Goal: Information Seeking & Learning: Find specific fact

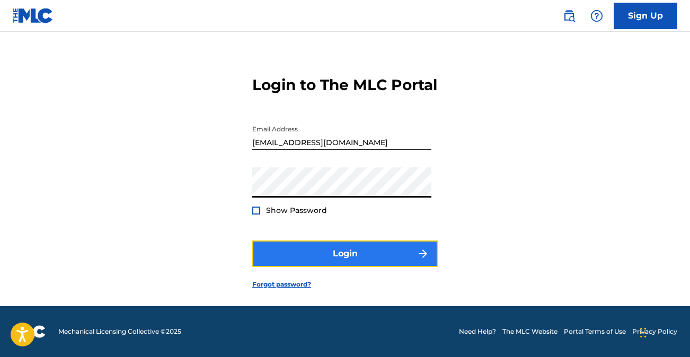
click at [337, 260] on button "Login" at bounding box center [345, 254] width 186 height 27
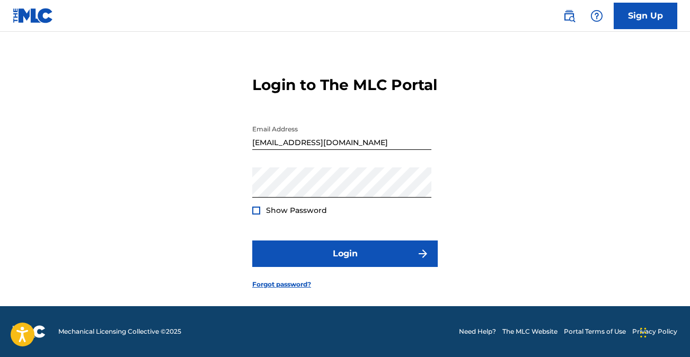
click at [255, 206] on div "Show Password" at bounding box center [289, 210] width 75 height 11
click at [258, 208] on div at bounding box center [256, 211] width 8 height 8
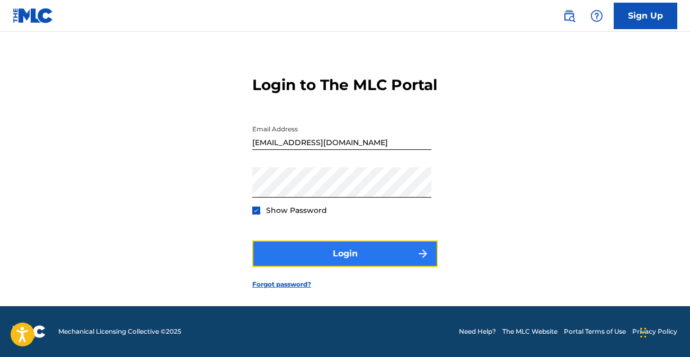
click at [326, 252] on button "Login" at bounding box center [345, 254] width 186 height 27
click at [384, 247] on button "Login" at bounding box center [345, 254] width 186 height 27
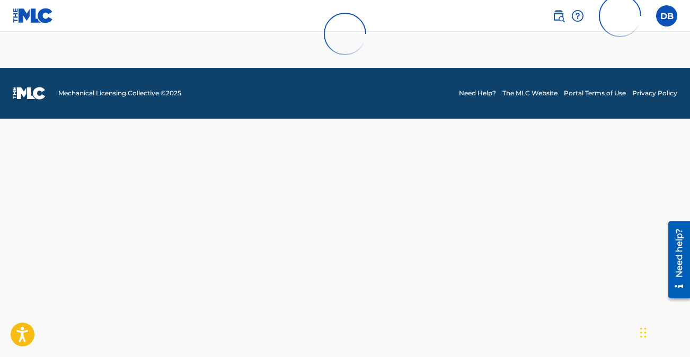
click at [679, 11] on div at bounding box center [345, 34] width 690 height 68
click at [672, 12] on div at bounding box center [345, 34] width 690 height 68
click at [664, 20] on div at bounding box center [345, 34] width 690 height 68
click at [46, 18] on div at bounding box center [345, 34] width 690 height 68
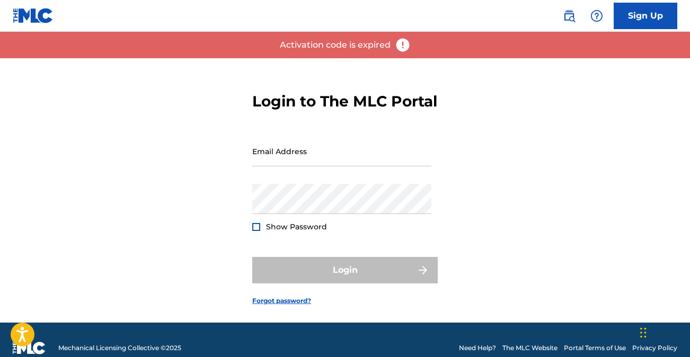
click at [400, 46] on img at bounding box center [403, 45] width 16 height 16
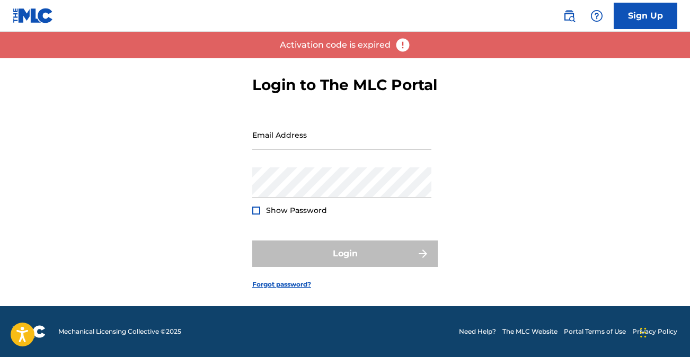
scroll to position [35, 0]
click at [295, 282] on link "Forgot password?" at bounding box center [281, 285] width 59 height 10
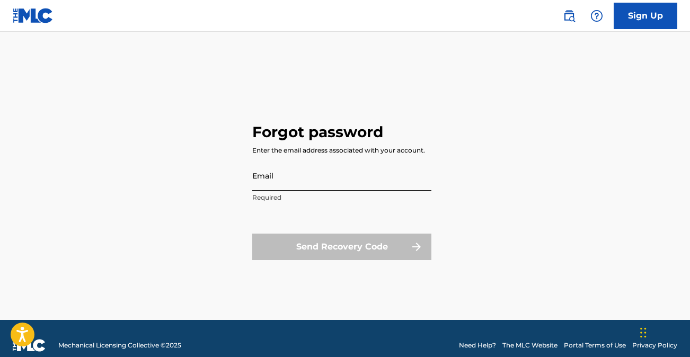
click at [311, 180] on input "Email" at bounding box center [341, 176] width 179 height 30
paste input "[EMAIL_ADDRESS][DOMAIN_NAME]"
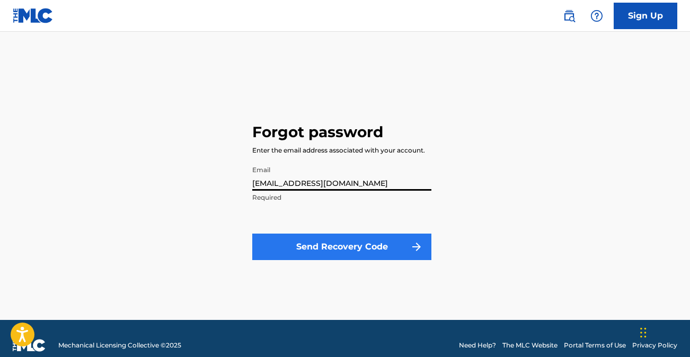
type input "[EMAIL_ADDRESS][DOMAIN_NAME]"
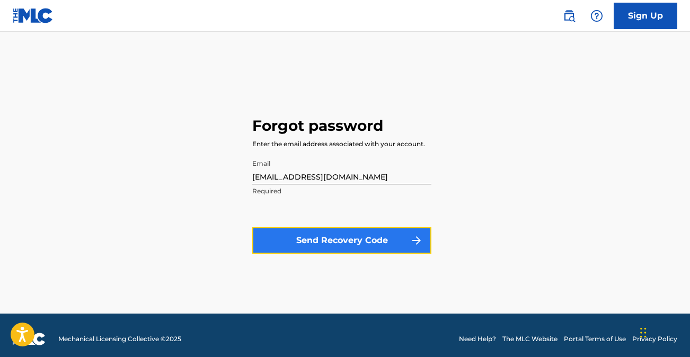
click at [337, 248] on button "Send Recovery Code" at bounding box center [341, 241] width 179 height 27
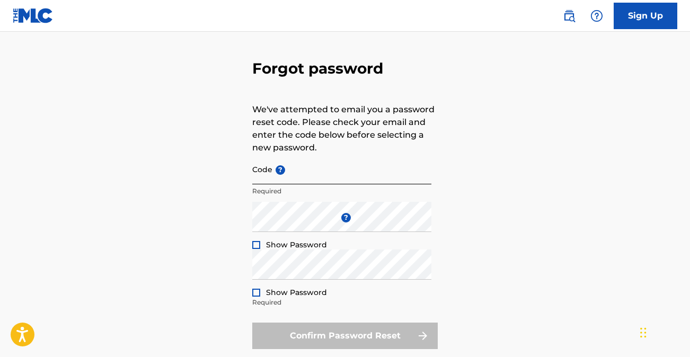
scroll to position [30, 0]
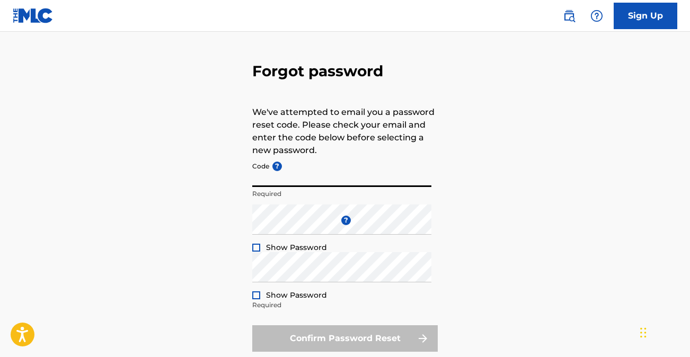
click at [353, 181] on input "Code ?" at bounding box center [341, 172] width 179 height 30
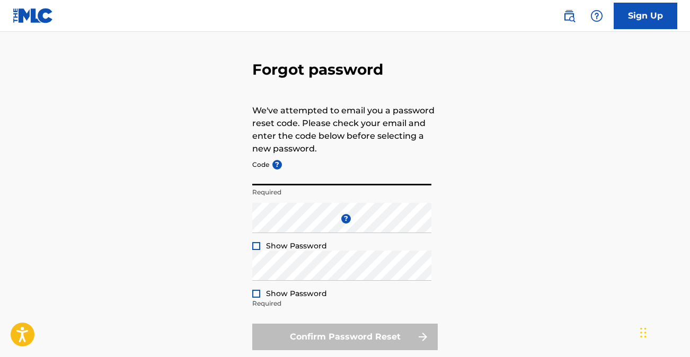
paste input "FP_6651d015e169e7b0c9d49e1fafae"
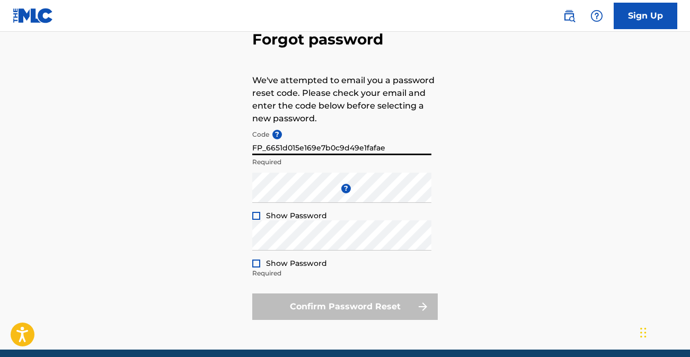
scroll to position [63, 0]
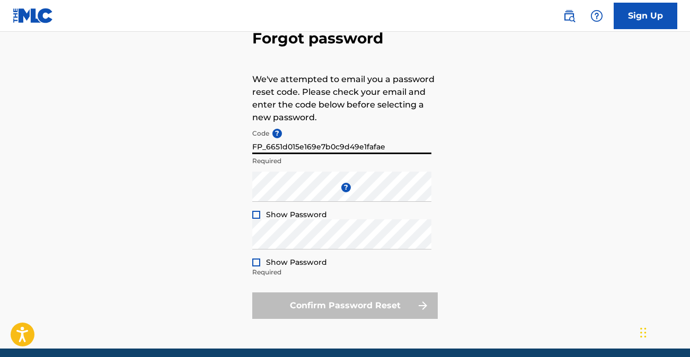
type input "FP_6651d015e169e7b0c9d49e1fafae"
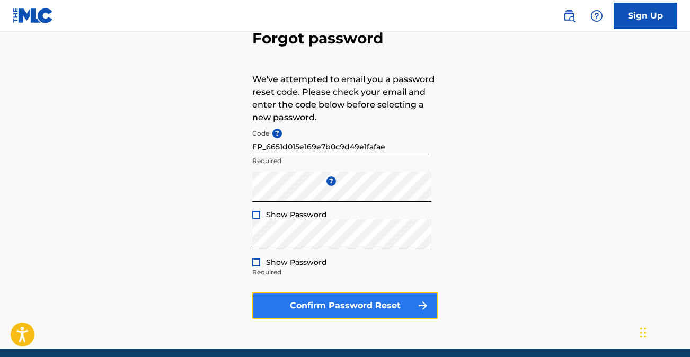
click at [347, 302] on button "Confirm Password Reset" at bounding box center [345, 306] width 186 height 27
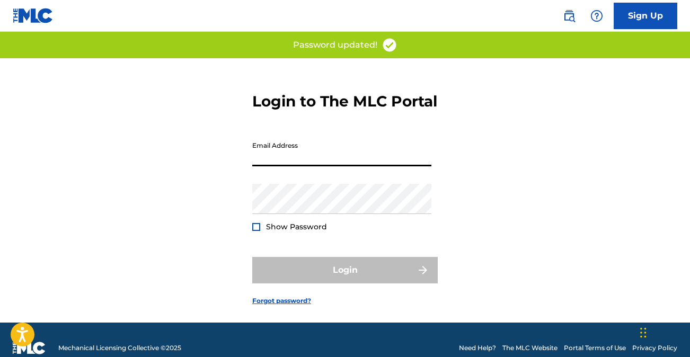
click at [310, 167] on input "Email Address" at bounding box center [341, 151] width 179 height 30
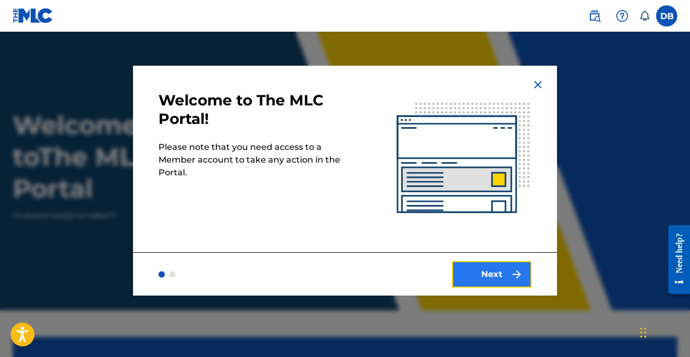
click at [489, 268] on button "Next" at bounding box center [492, 274] width 80 height 27
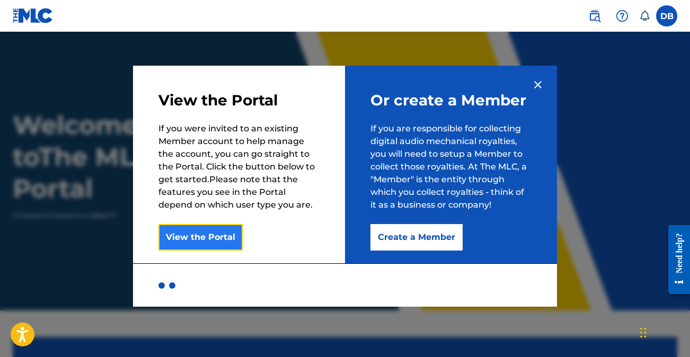
click at [223, 231] on button "View the Portal" at bounding box center [201, 237] width 84 height 27
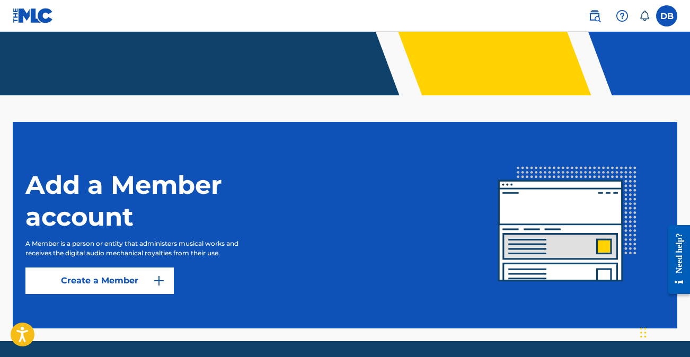
scroll to position [250, 0]
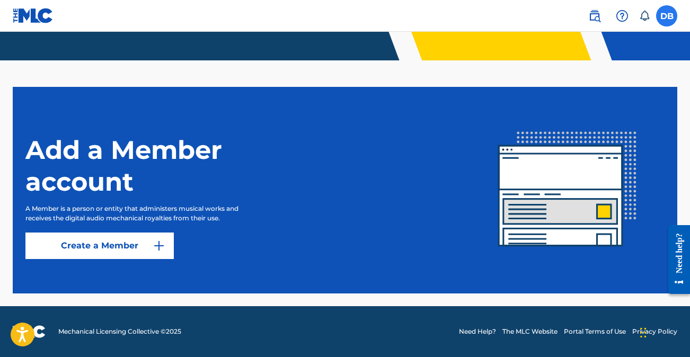
click at [666, 22] on label at bounding box center [667, 15] width 21 height 21
click at [667, 16] on input "[PERSON_NAME] [EMAIL_ADDRESS][DOMAIN_NAME] Notification Preferences Profile Log…" at bounding box center [667, 16] width 0 height 0
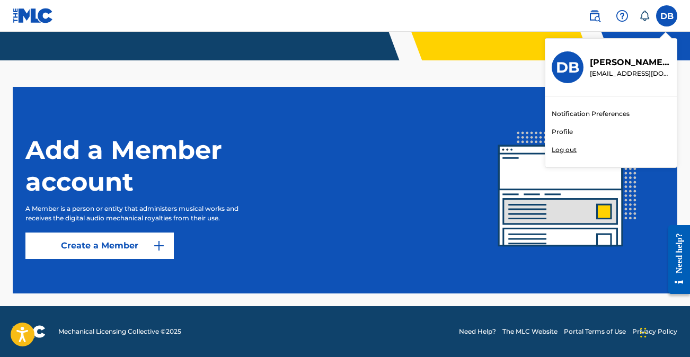
click at [566, 130] on link "Profile" at bounding box center [562, 132] width 21 height 10
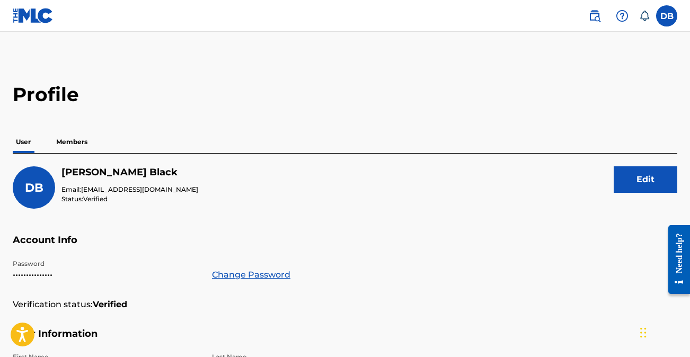
click at [76, 136] on p "Members" at bounding box center [72, 142] width 38 height 22
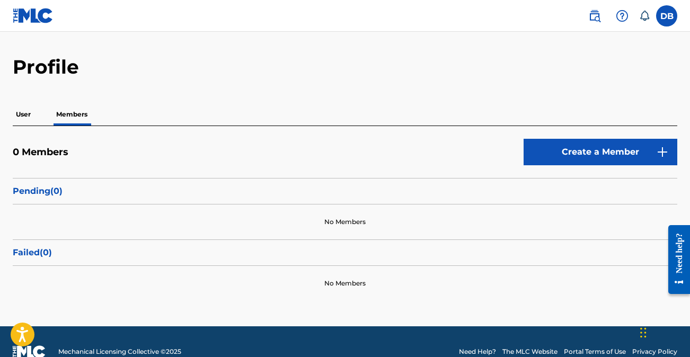
scroll to position [24, 0]
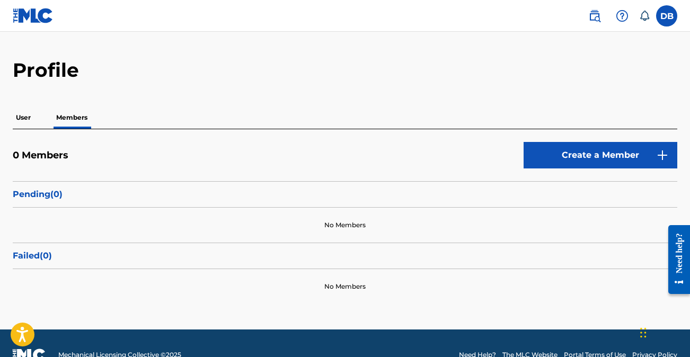
click at [27, 117] on p "User" at bounding box center [23, 118] width 21 height 22
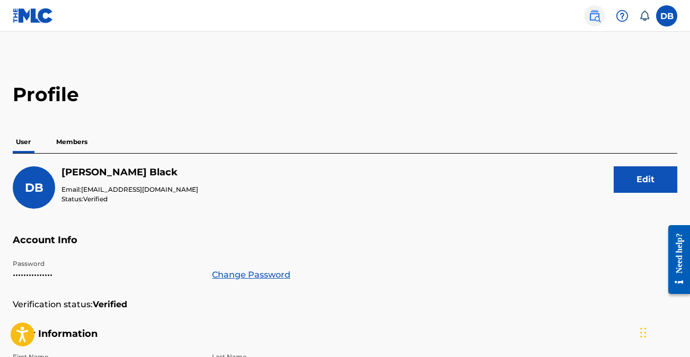
click at [601, 19] on img at bounding box center [595, 16] width 13 height 13
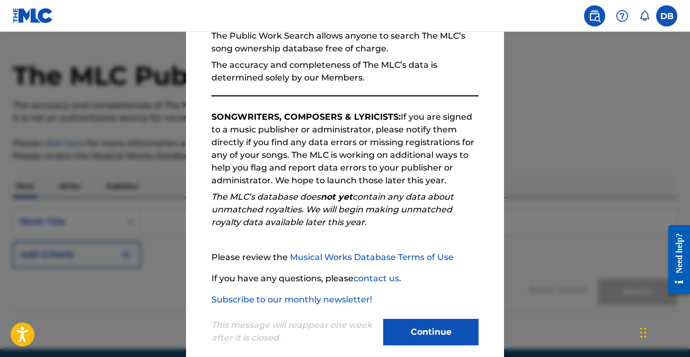
scroll to position [128, 0]
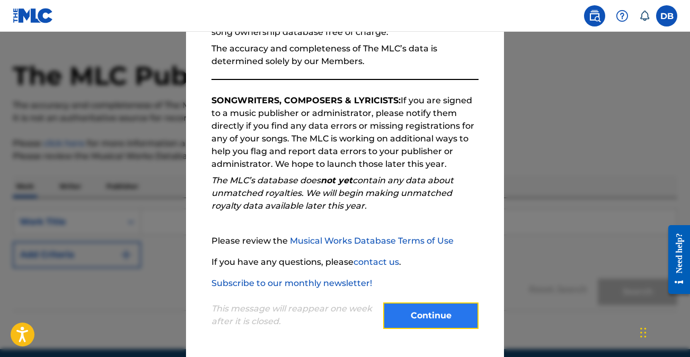
click at [436, 311] on button "Continue" at bounding box center [430, 316] width 95 height 27
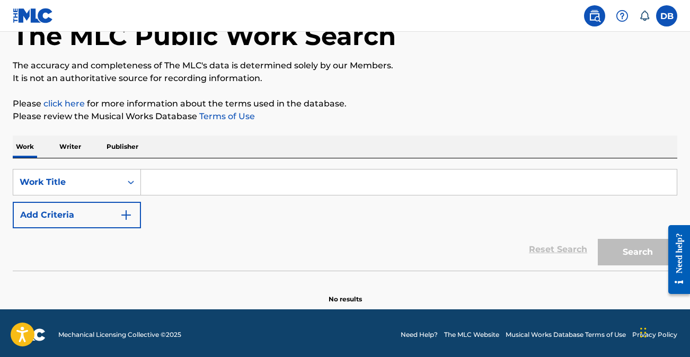
scroll to position [68, 0]
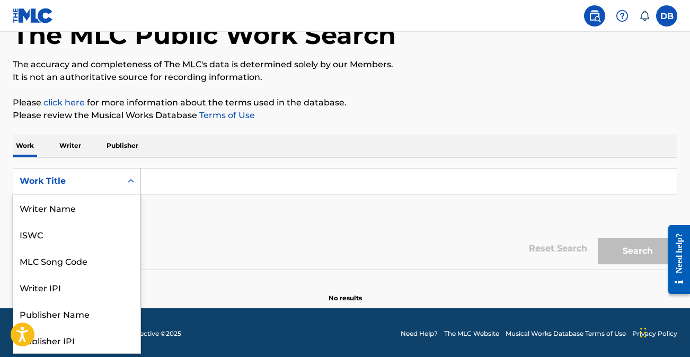
click at [134, 185] on icon "Search Form" at bounding box center [131, 181] width 11 height 11
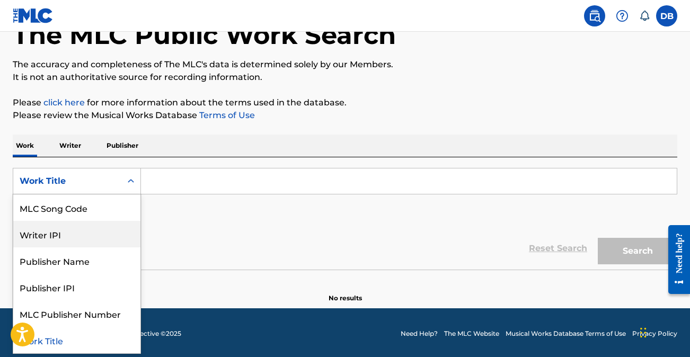
click at [106, 240] on div "Writer IPI" at bounding box center [76, 234] width 127 height 27
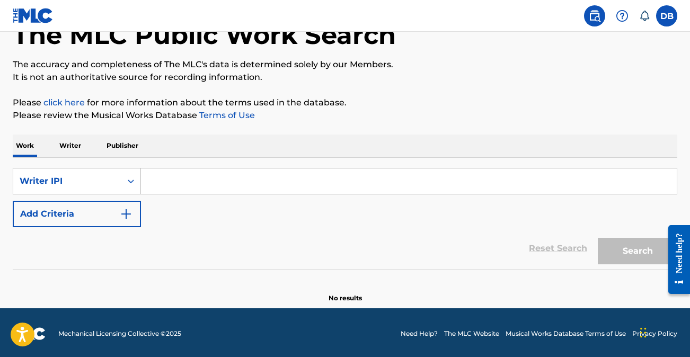
click at [173, 178] on input "Search Form" at bounding box center [409, 181] width 536 height 25
click at [130, 185] on icon "Search Form" at bounding box center [131, 181] width 11 height 11
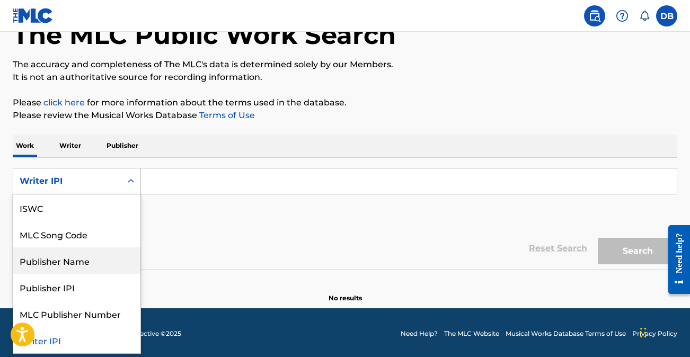
click at [103, 260] on div "Publisher Name" at bounding box center [76, 261] width 127 height 27
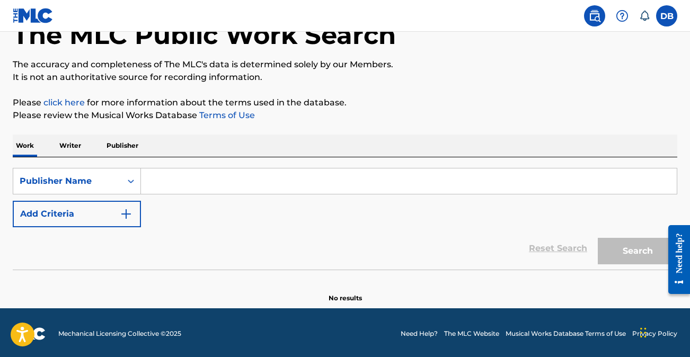
click at [185, 187] on input "Search Form" at bounding box center [409, 181] width 536 height 25
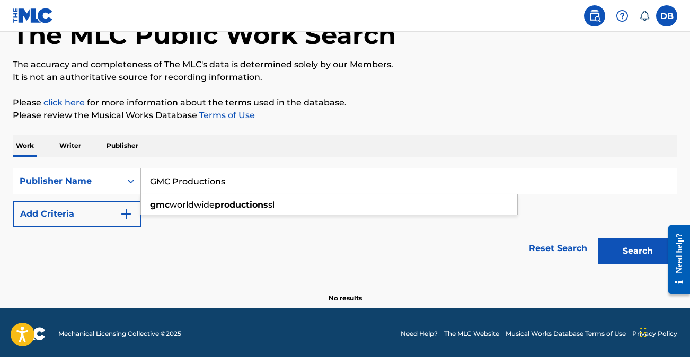
type input "GMC Productions"
click at [598, 238] on button "Search" at bounding box center [638, 251] width 80 height 27
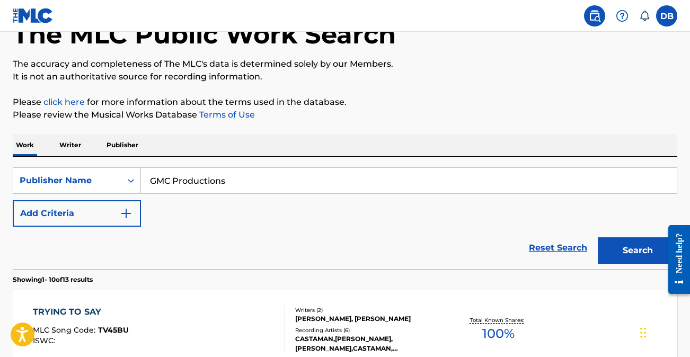
scroll to position [68, 0]
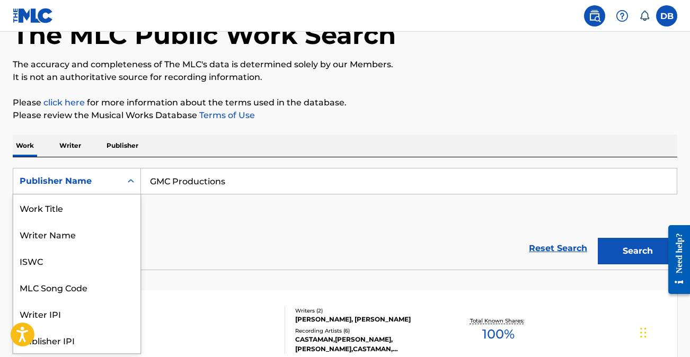
click at [64, 175] on div "Publisher Name" at bounding box center [67, 181] width 95 height 13
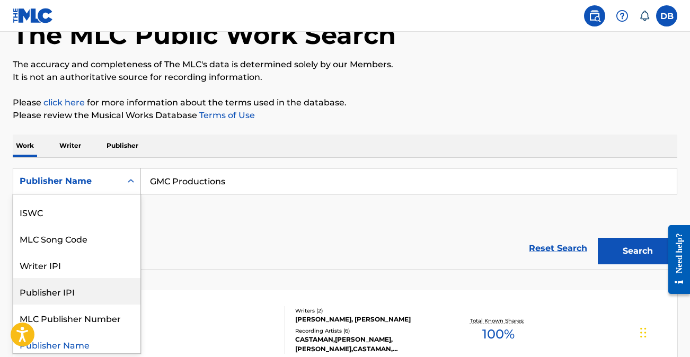
scroll to position [50, 0]
click at [97, 291] on div "Publisher IPI" at bounding box center [76, 290] width 127 height 27
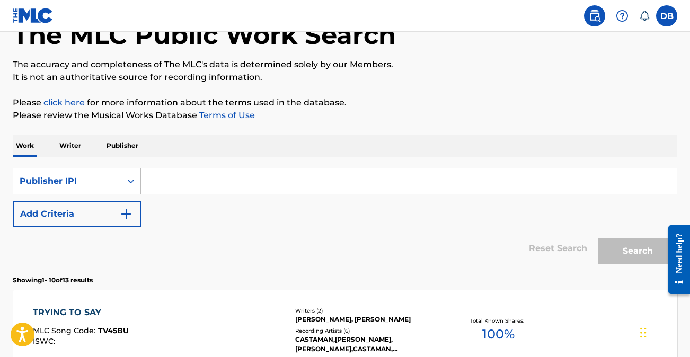
click at [182, 188] on input "Search Form" at bounding box center [409, 181] width 536 height 25
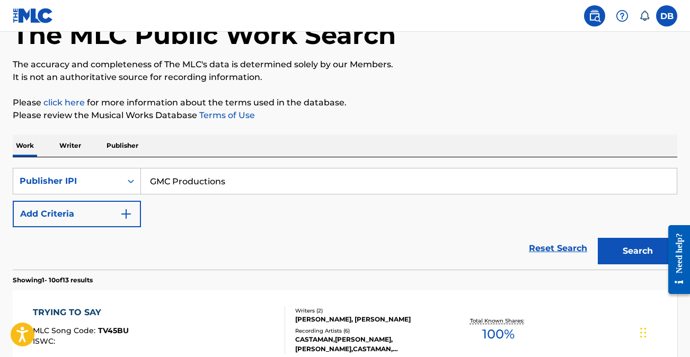
type input "GMC Productions"
click at [598, 238] on button "Search" at bounding box center [638, 251] width 80 height 27
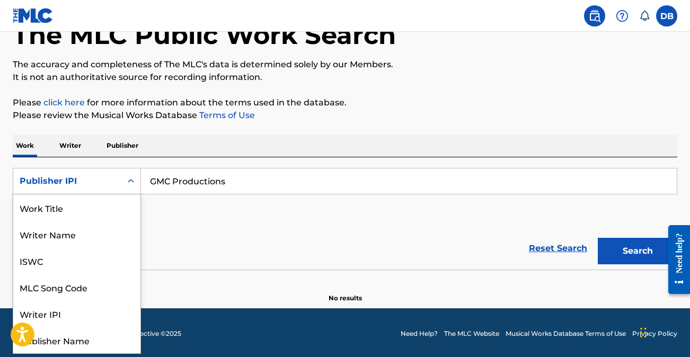
click at [125, 179] on div "Search Form" at bounding box center [130, 181] width 19 height 19
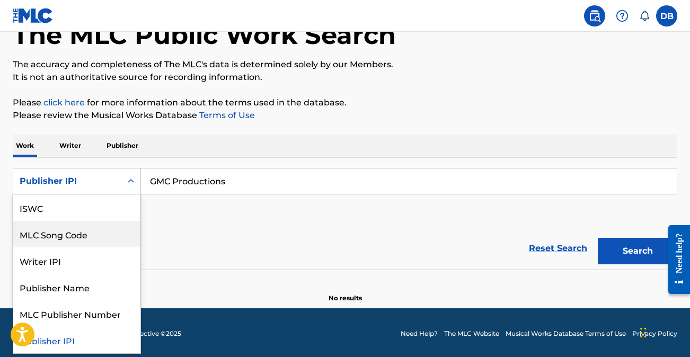
scroll to position [51, 0]
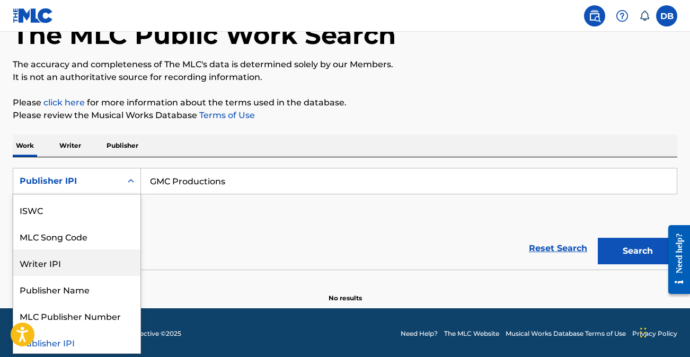
click at [107, 265] on div "Writer IPI" at bounding box center [76, 263] width 127 height 27
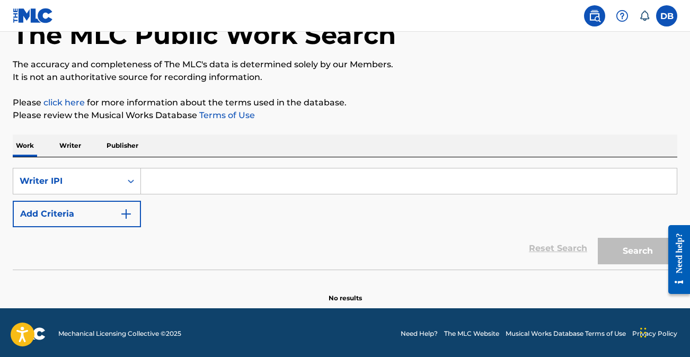
click at [195, 181] on input "Search Form" at bounding box center [409, 181] width 536 height 25
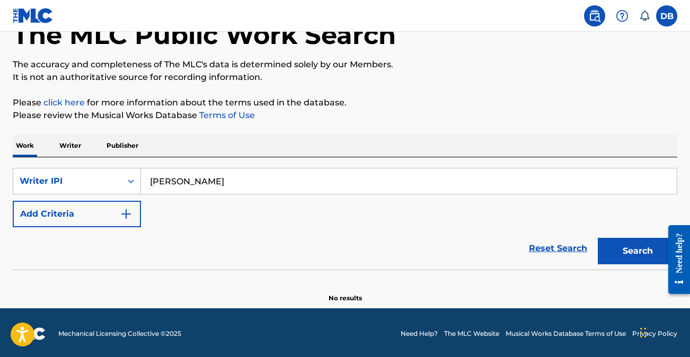
type input "[PERSON_NAME]"
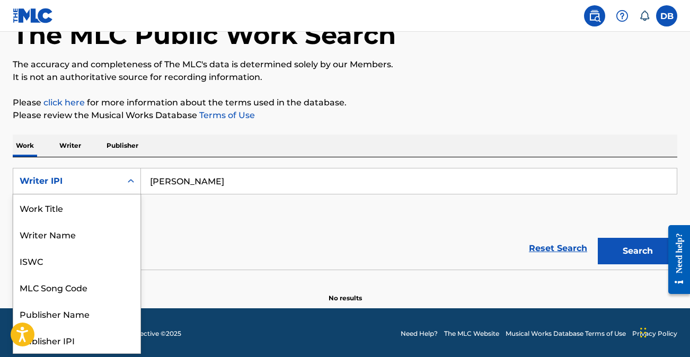
click at [133, 183] on icon "Search Form" at bounding box center [131, 181] width 11 height 11
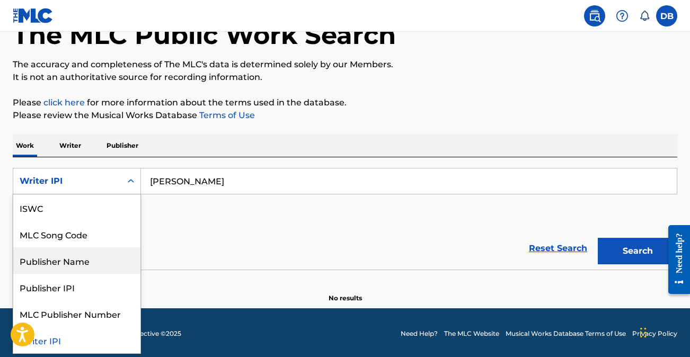
drag, startPoint x: 107, startPoint y: 266, endPoint x: 168, endPoint y: 208, distance: 84.0
click at [107, 266] on div "Publisher Name" at bounding box center [76, 261] width 127 height 27
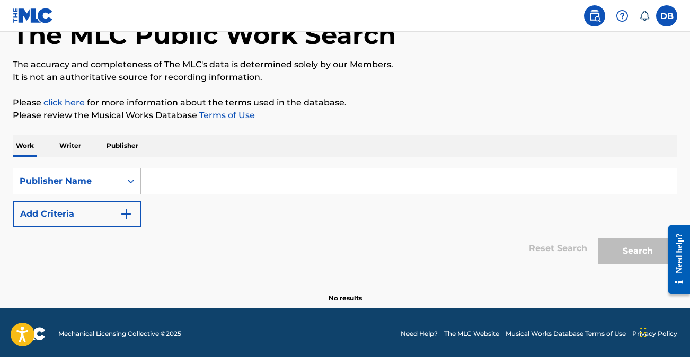
click at [226, 176] on input "Search Form" at bounding box center [409, 181] width 536 height 25
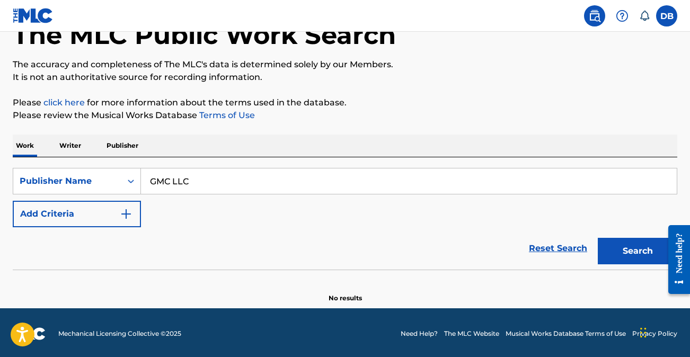
click at [598, 238] on button "Search" at bounding box center [638, 251] width 80 height 27
click at [625, 242] on button "Search" at bounding box center [638, 251] width 80 height 27
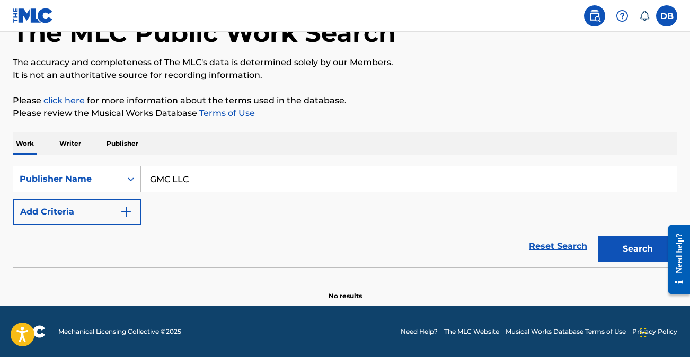
drag, startPoint x: 231, startPoint y: 179, endPoint x: 172, endPoint y: 180, distance: 58.4
click at [173, 180] on input "GMC LLC" at bounding box center [409, 179] width 536 height 25
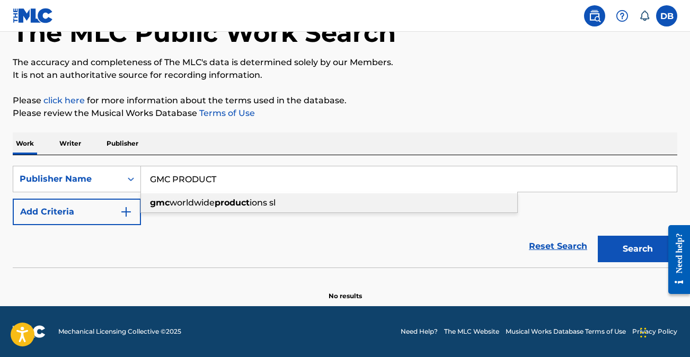
click at [195, 207] on span "worldwide" at bounding box center [192, 203] width 45 height 10
type input "gmc worldwide productions sl"
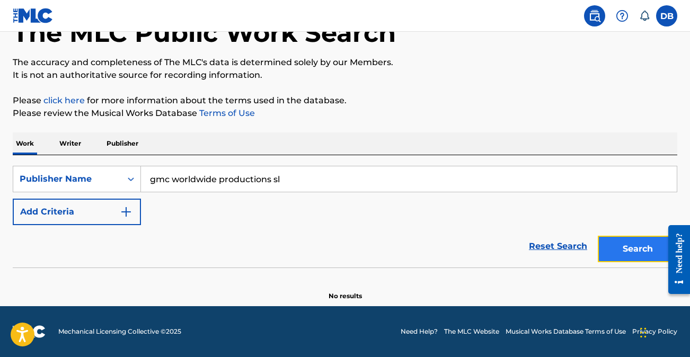
click at [628, 244] on button "Search" at bounding box center [638, 249] width 80 height 27
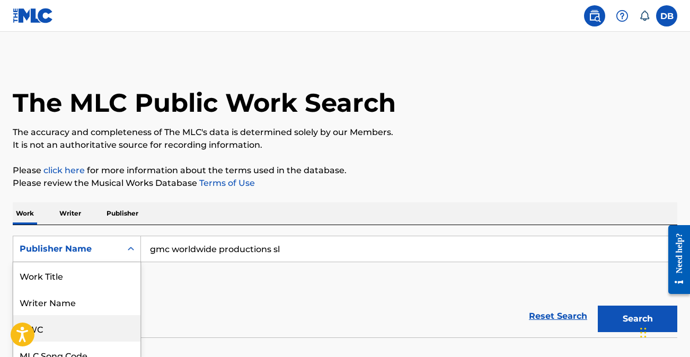
scroll to position [57, 0]
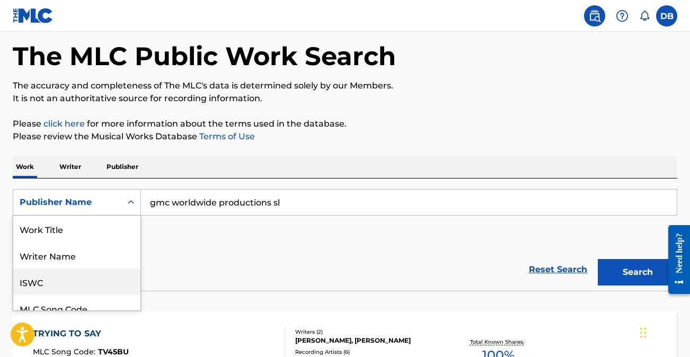
click at [128, 216] on div "ISWC, 3 of 8. 8 results available. Use Up and Down to choose options, press Ent…" at bounding box center [77, 202] width 128 height 27
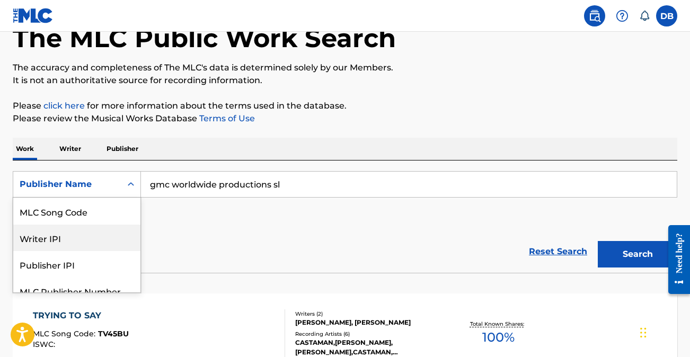
scroll to position [86, 0]
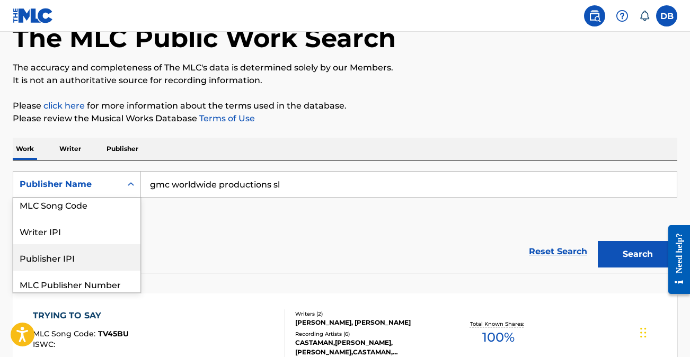
click at [113, 253] on div "Publisher IPI" at bounding box center [76, 257] width 127 height 27
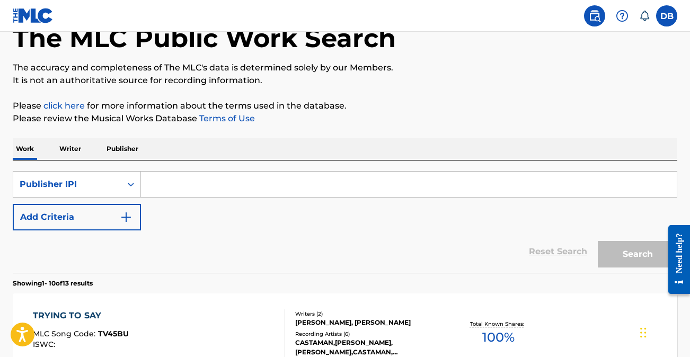
click at [214, 181] on input "Search Form" at bounding box center [409, 184] width 536 height 25
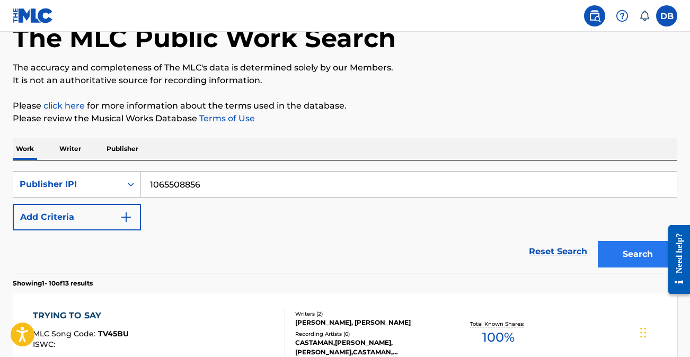
type input "1065508856"
click at [629, 251] on button "Search" at bounding box center [638, 254] width 80 height 27
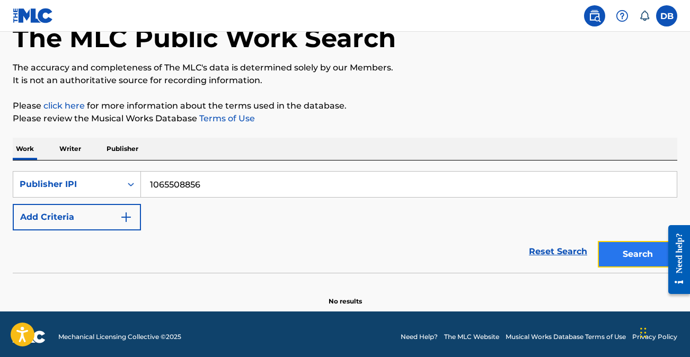
click at [637, 250] on button "Search" at bounding box center [638, 254] width 80 height 27
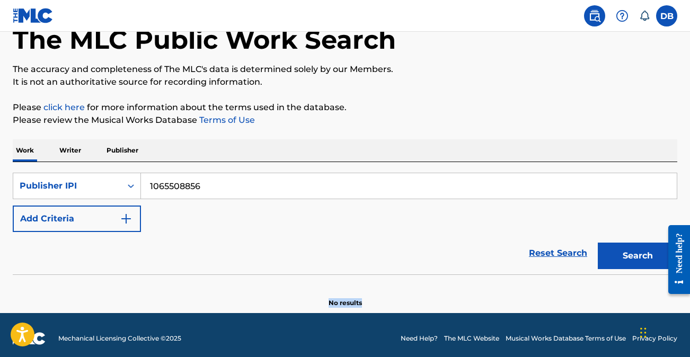
drag, startPoint x: 373, startPoint y: 301, endPoint x: 320, endPoint y: 301, distance: 53.6
click at [320, 301] on section "No results" at bounding box center [345, 295] width 665 height 28
click at [118, 196] on div "Publisher IPI" at bounding box center [77, 186] width 128 height 27
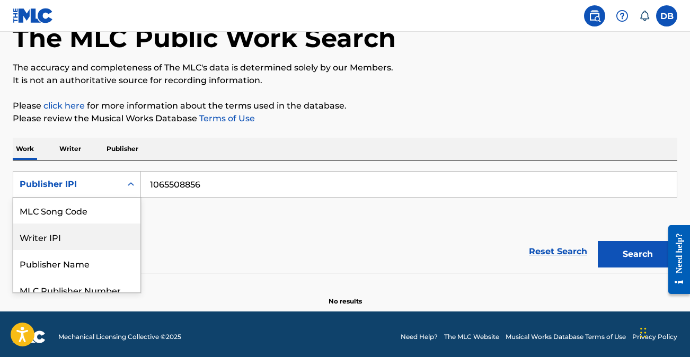
scroll to position [80, 0]
click at [124, 230] on div "Writer IPI" at bounding box center [76, 237] width 127 height 27
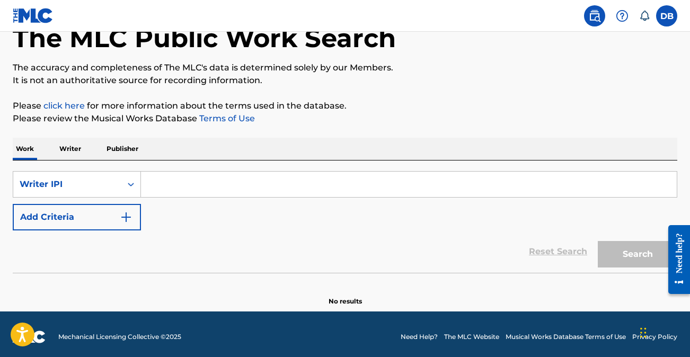
click at [197, 180] on input "Search Form" at bounding box center [409, 184] width 536 height 25
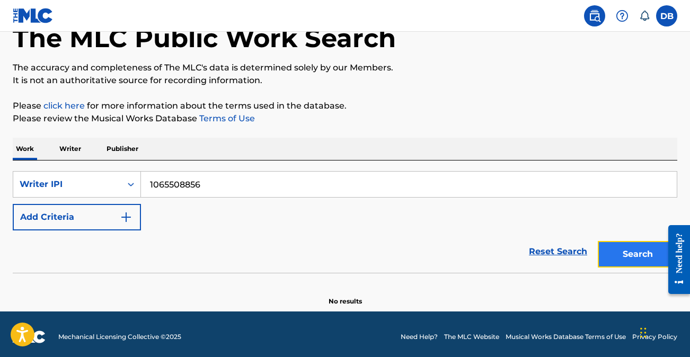
click at [634, 258] on button "Search" at bounding box center [638, 254] width 80 height 27
drag, startPoint x: 387, startPoint y: 298, endPoint x: 320, endPoint y: 296, distance: 66.3
click at [320, 296] on section "No results" at bounding box center [345, 293] width 665 height 28
drag, startPoint x: 206, startPoint y: 183, endPoint x: 131, endPoint y: 178, distance: 75.5
click at [132, 178] on div "SearchWithCriteria95d2f1a8-58e0-4c92-985c-0697455a96ba Writer IPI 1065508856" at bounding box center [345, 184] width 665 height 27
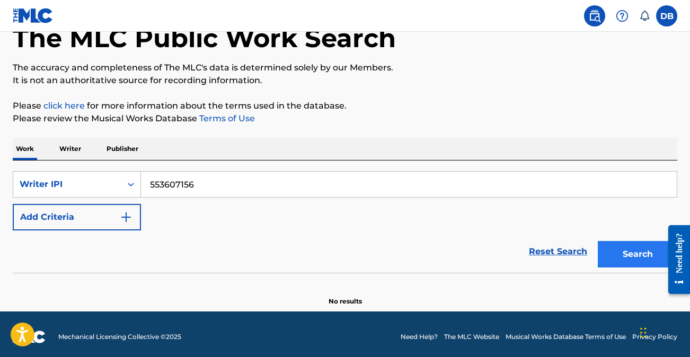
type input "553607156"
click at [640, 257] on button "Search" at bounding box center [638, 254] width 80 height 27
click at [104, 177] on div "Writer IPI" at bounding box center [67, 184] width 108 height 20
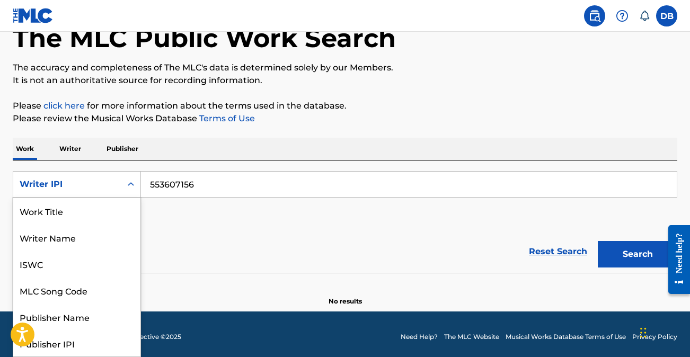
scroll to position [53, 0]
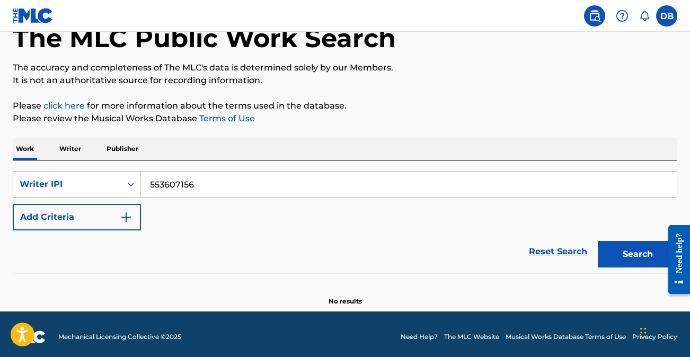
drag, startPoint x: 202, startPoint y: 188, endPoint x: 143, endPoint y: 183, distance: 59.0
click at [143, 183] on input "553607156" at bounding box center [409, 184] width 536 height 25
click at [135, 187] on icon "Search Form" at bounding box center [131, 184] width 11 height 11
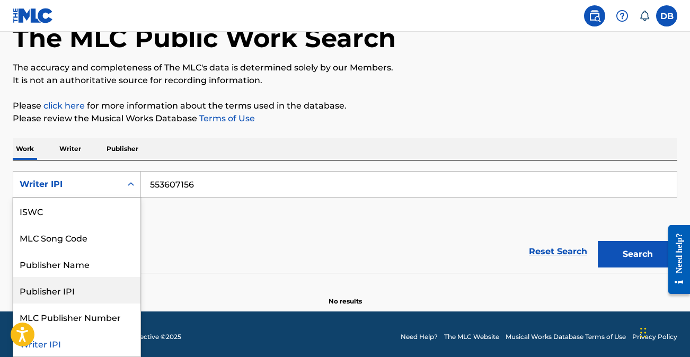
click at [109, 288] on div "Publisher IPI" at bounding box center [76, 290] width 127 height 27
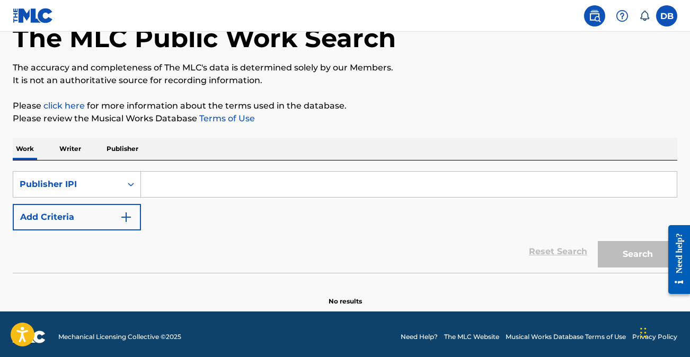
click at [164, 188] on input "Search Form" at bounding box center [409, 184] width 536 height 25
paste input "553607156"
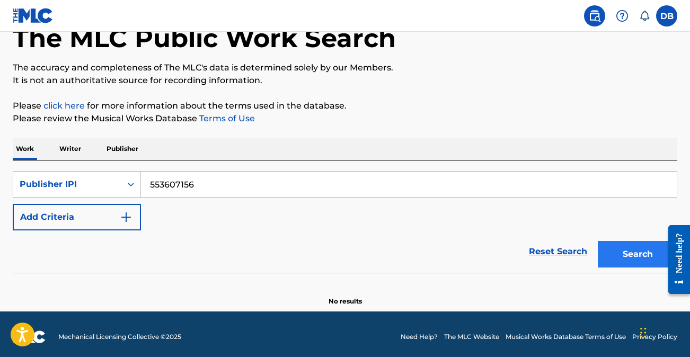
type input "553607156"
click at [648, 255] on button "Search" at bounding box center [638, 254] width 80 height 27
click at [70, 152] on p "Writer" at bounding box center [70, 149] width 28 height 22
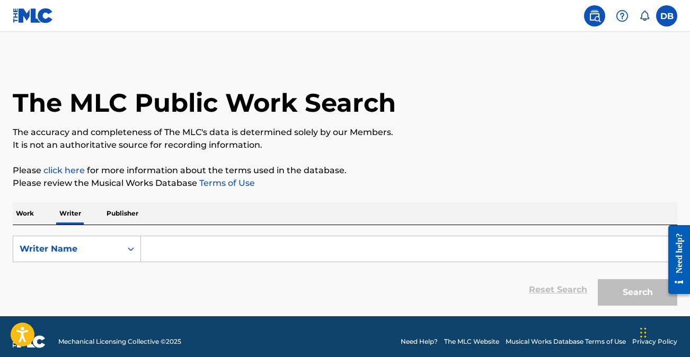
click at [170, 243] on input "Search Form" at bounding box center [409, 249] width 536 height 25
type input "S"
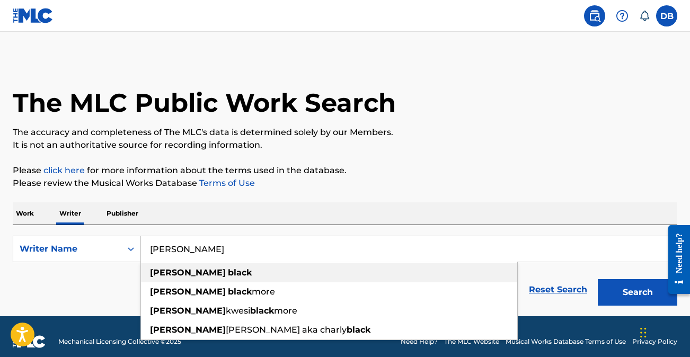
click at [199, 279] on div "[PERSON_NAME]" at bounding box center [329, 273] width 377 height 19
type input "[PERSON_NAME]"
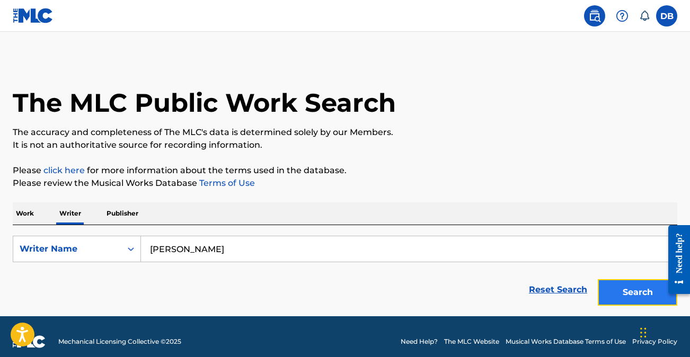
click at [654, 291] on button "Search" at bounding box center [638, 292] width 80 height 27
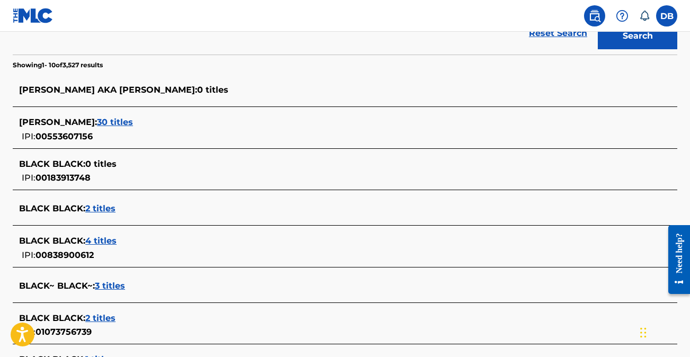
scroll to position [260, 0]
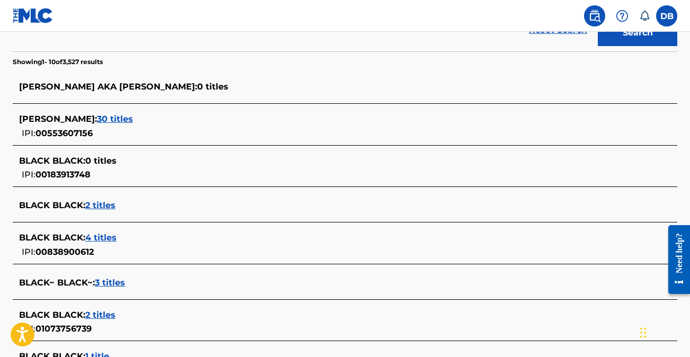
drag, startPoint x: 103, startPoint y: 133, endPoint x: 97, endPoint y: 137, distance: 7.5
click at [97, 137] on div "[PERSON_NAME] : 30 titles IPI: 00553607156" at bounding box center [331, 126] width 625 height 27
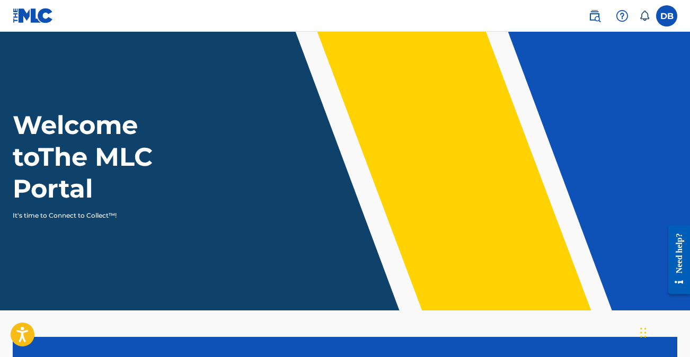
scroll to position [250, 0]
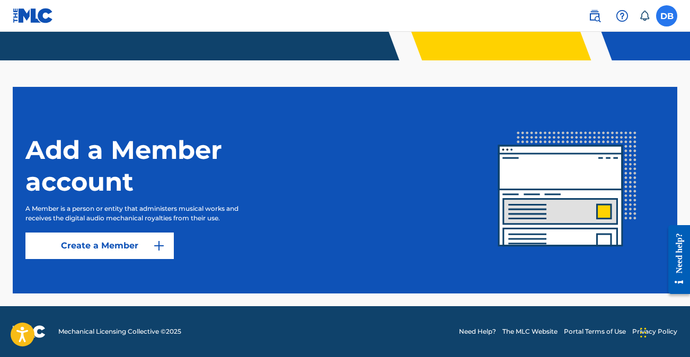
click at [667, 10] on label at bounding box center [667, 15] width 21 height 21
click at [667, 16] on input "[PERSON_NAME] [EMAIL_ADDRESS][DOMAIN_NAME] Notification Preferences Profile Log…" at bounding box center [667, 16] width 0 height 0
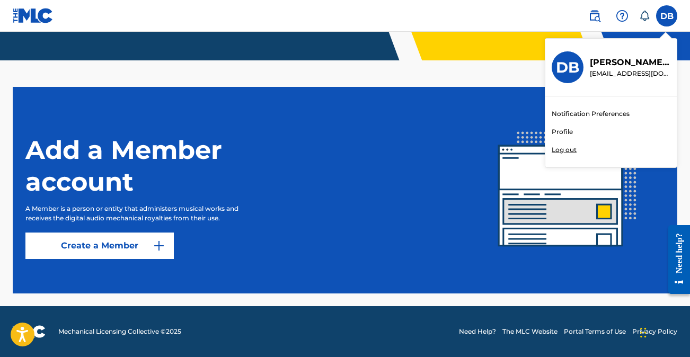
click at [564, 130] on link "Profile" at bounding box center [562, 132] width 21 height 10
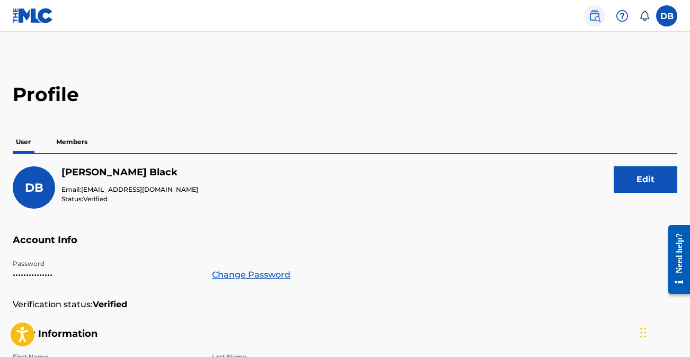
click at [596, 13] on img at bounding box center [595, 16] width 13 height 13
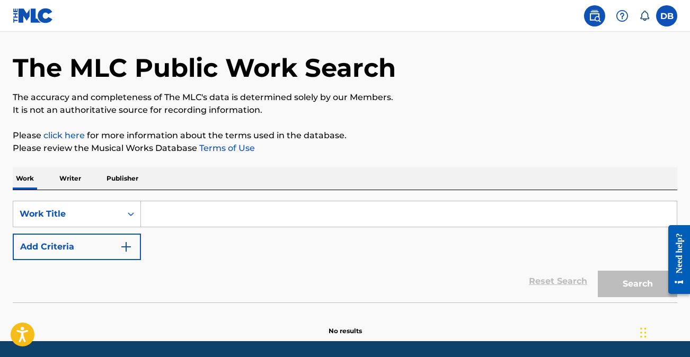
scroll to position [38, 0]
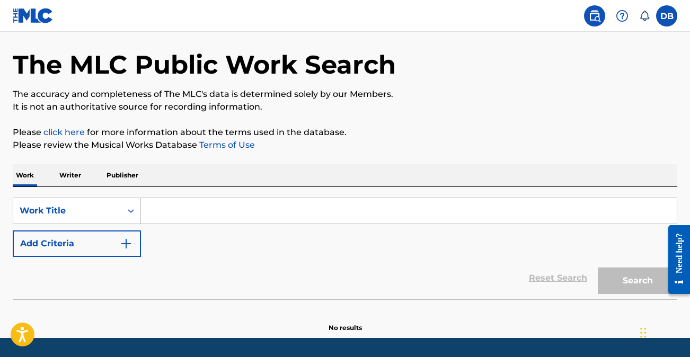
click at [120, 177] on p "Publisher" at bounding box center [122, 175] width 38 height 22
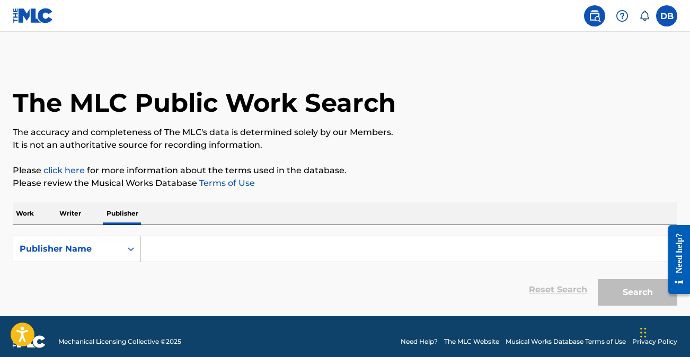
scroll to position [4, 0]
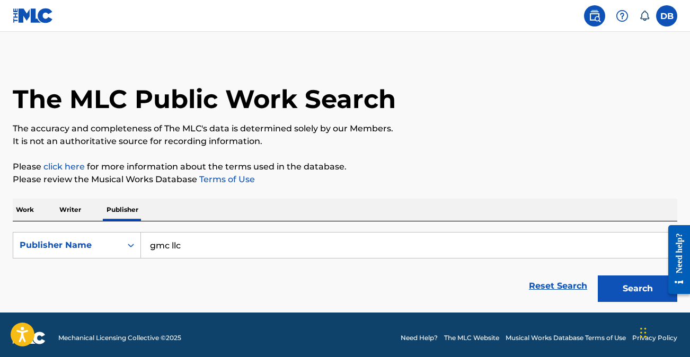
click at [598, 276] on button "Search" at bounding box center [638, 289] width 80 height 27
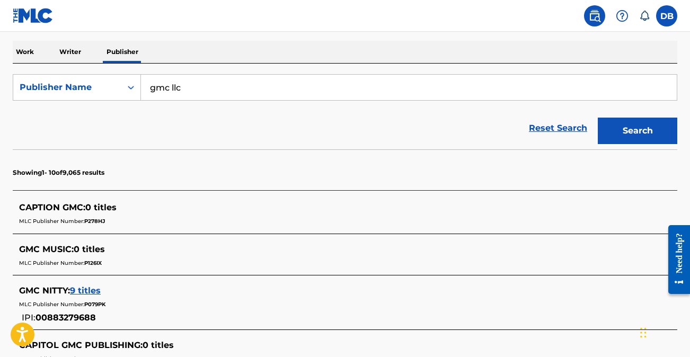
scroll to position [160, 0]
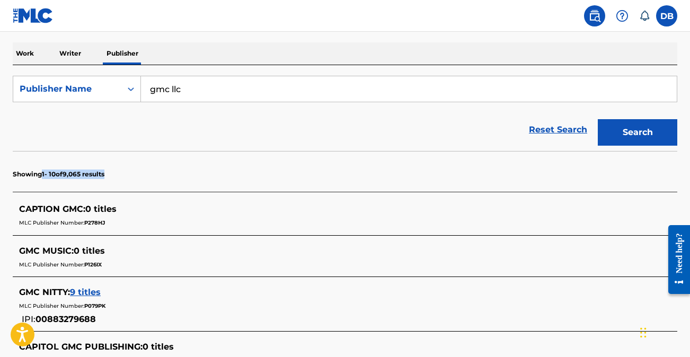
drag, startPoint x: 155, startPoint y: 178, endPoint x: 45, endPoint y: 175, distance: 110.9
click at [45, 175] on section "Showing 1 - 10 of 9,065 results" at bounding box center [345, 171] width 665 height 41
drag, startPoint x: 211, startPoint y: 91, endPoint x: 172, endPoint y: 92, distance: 38.2
click at [172, 92] on input "gmc llc" at bounding box center [409, 88] width 536 height 25
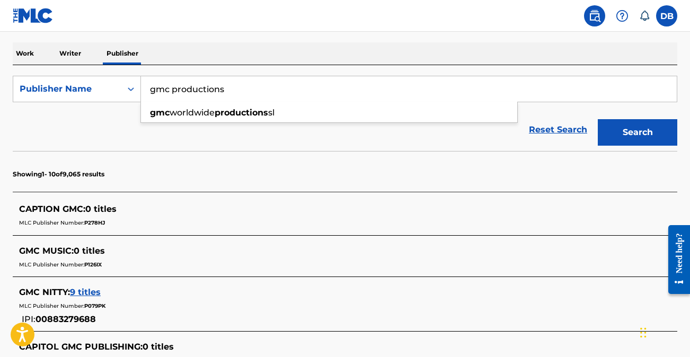
type input "gmc productions"
click at [598, 119] on button "Search" at bounding box center [638, 132] width 80 height 27
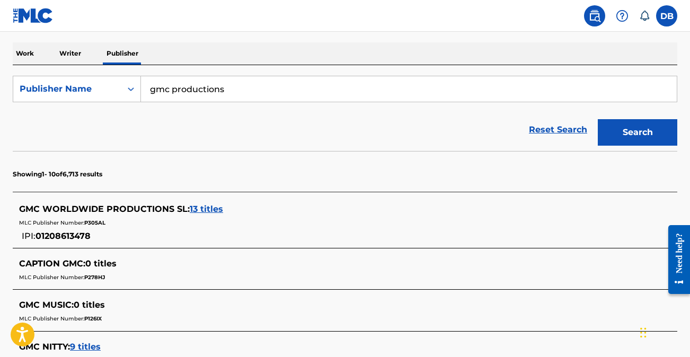
scroll to position [182, 0]
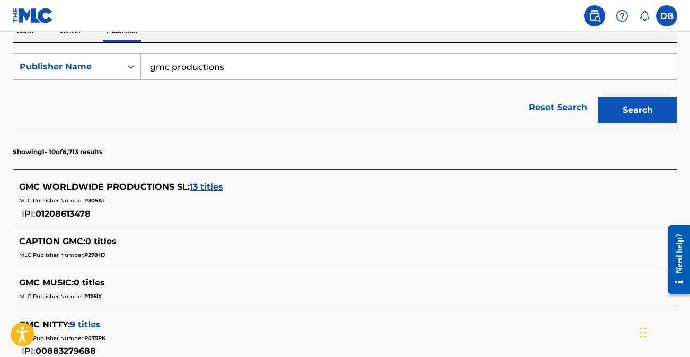
click at [197, 183] on span "13 titles" at bounding box center [206, 187] width 33 height 10
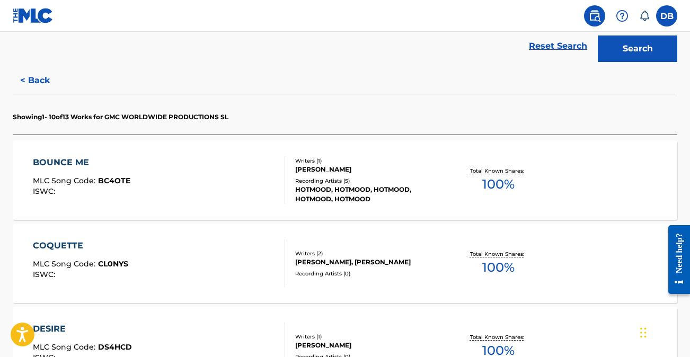
scroll to position [0, 0]
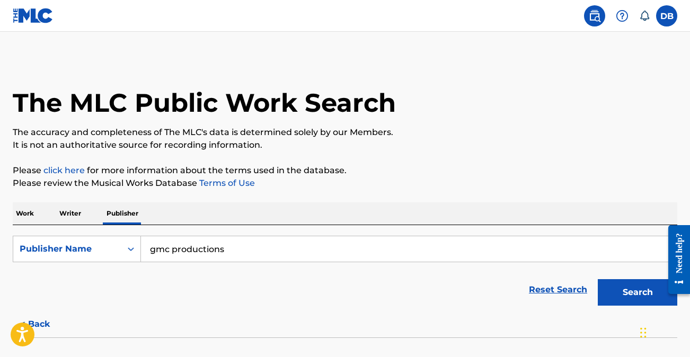
click at [69, 213] on p "Writer" at bounding box center [70, 214] width 28 height 22
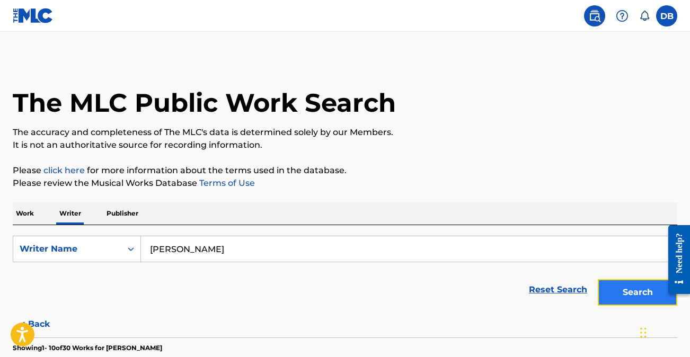
click at [626, 287] on button "Search" at bounding box center [638, 292] width 80 height 27
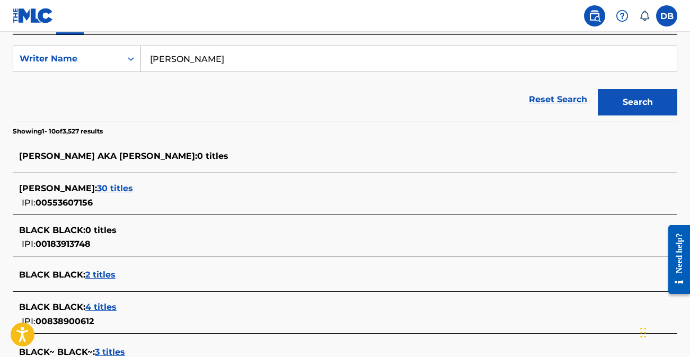
scroll to position [189, 0]
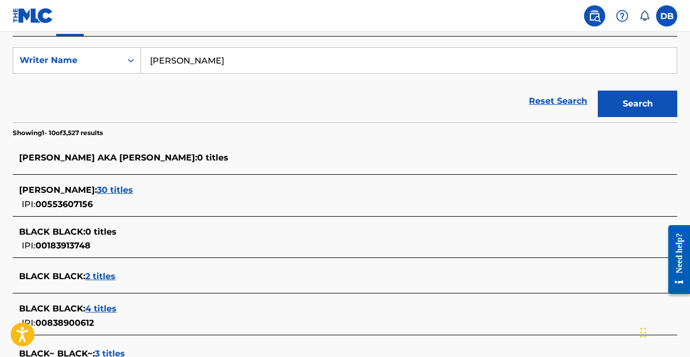
click at [125, 191] on span "30 titles" at bounding box center [115, 190] width 36 height 10
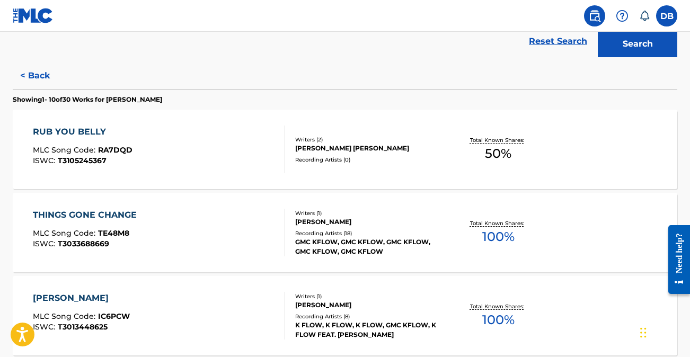
scroll to position [253, 0]
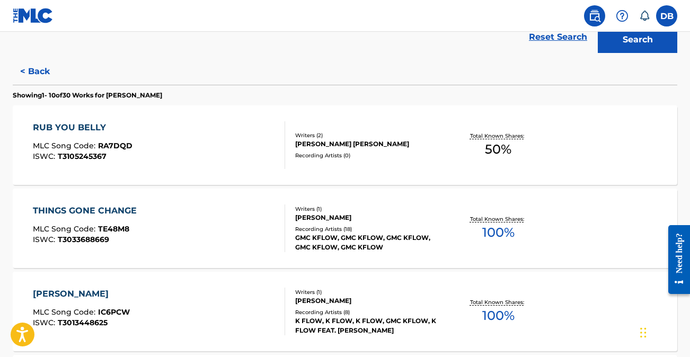
click at [111, 212] on div "THINGS GONE CHANGE" at bounding box center [87, 211] width 109 height 13
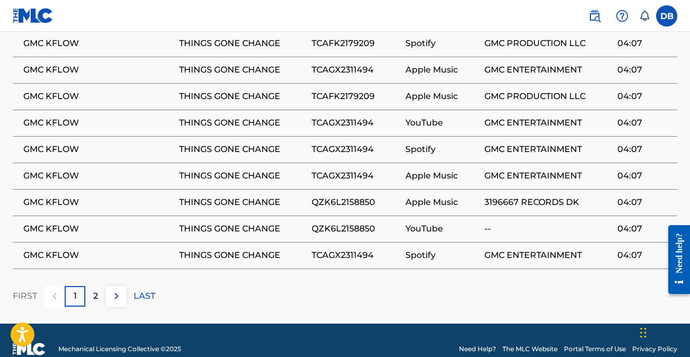
scroll to position [715, 0]
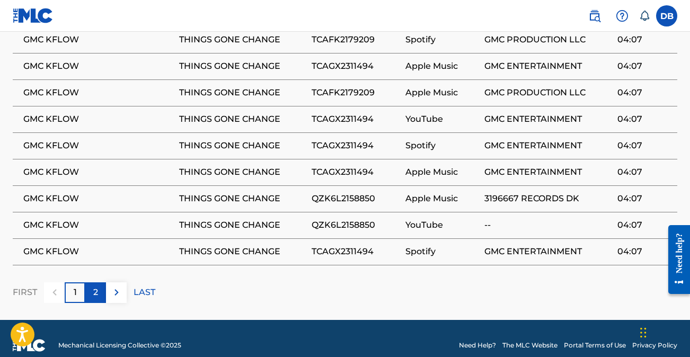
click at [92, 283] on div "2" at bounding box center [95, 293] width 21 height 21
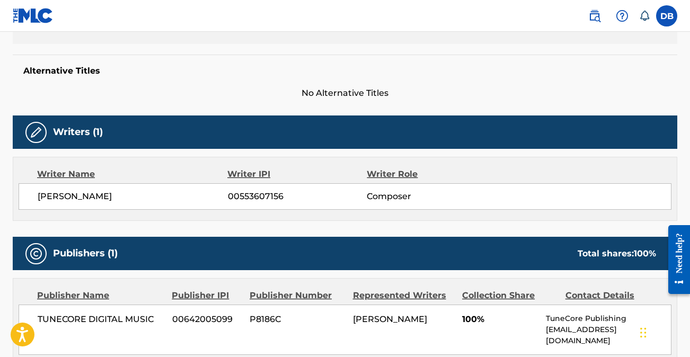
scroll to position [243, 0]
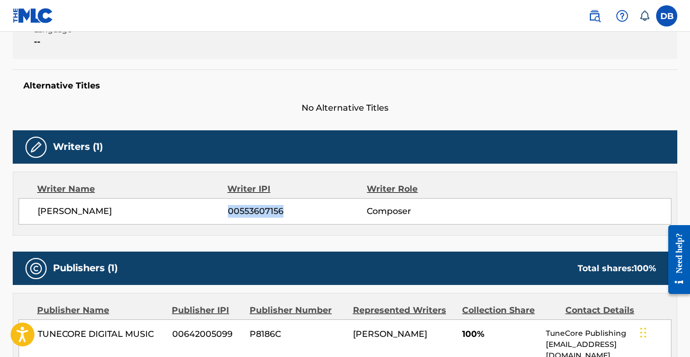
drag, startPoint x: 217, startPoint y: 208, endPoint x: 261, endPoint y: 210, distance: 44.6
click at [296, 209] on div "[PERSON_NAME] 00553607156 Composer" at bounding box center [355, 211] width 634 height 13
copy div "00553607156"
click at [603, 12] on link at bounding box center [594, 15] width 21 height 21
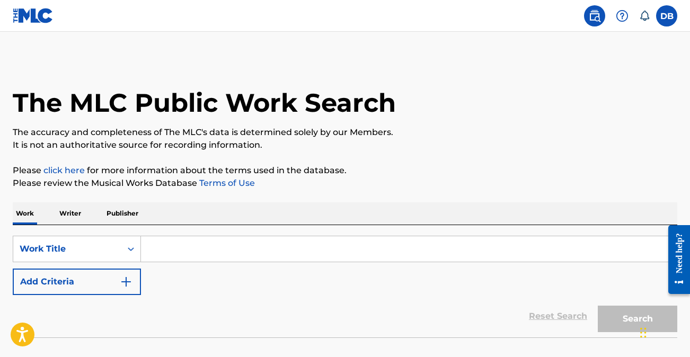
click at [74, 217] on p "Writer" at bounding box center [70, 214] width 28 height 22
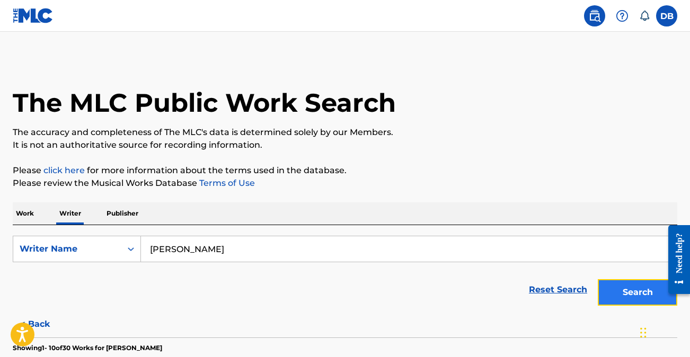
click at [633, 288] on button "Search" at bounding box center [638, 292] width 80 height 27
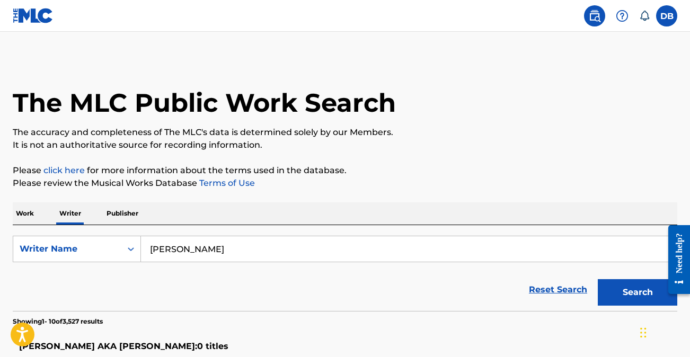
click at [269, 240] on input "[PERSON_NAME]" at bounding box center [409, 249] width 536 height 25
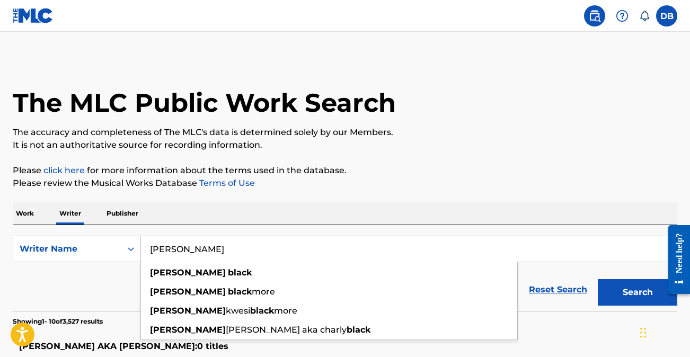
click at [259, 248] on input "[PERSON_NAME]" at bounding box center [409, 249] width 536 height 25
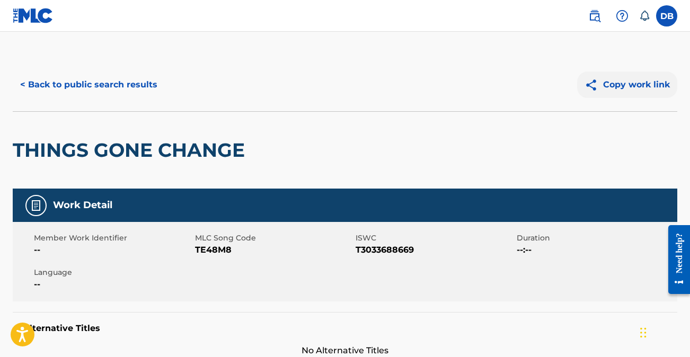
click at [620, 83] on button "Copy work link" at bounding box center [628, 85] width 100 height 27
click at [596, 23] on link at bounding box center [594, 15] width 21 height 21
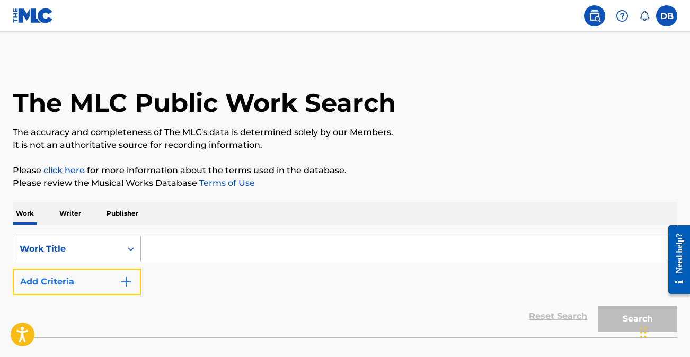
click at [131, 281] on img "Search Form" at bounding box center [126, 282] width 13 height 13
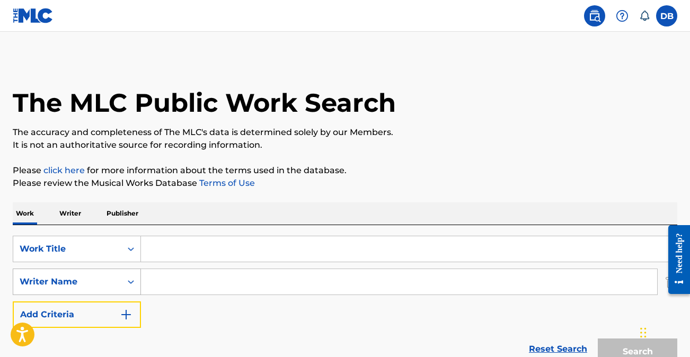
scroll to position [6, 0]
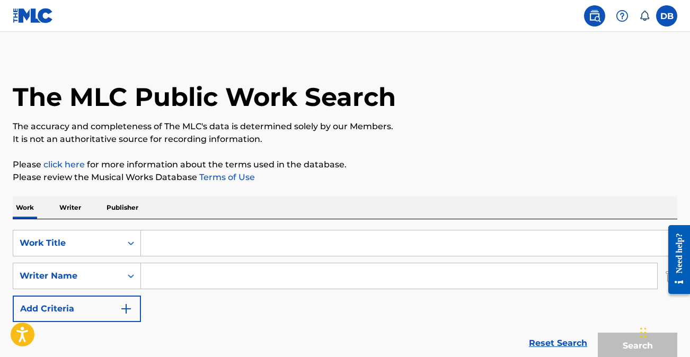
click at [74, 210] on p "Writer" at bounding box center [70, 208] width 28 height 22
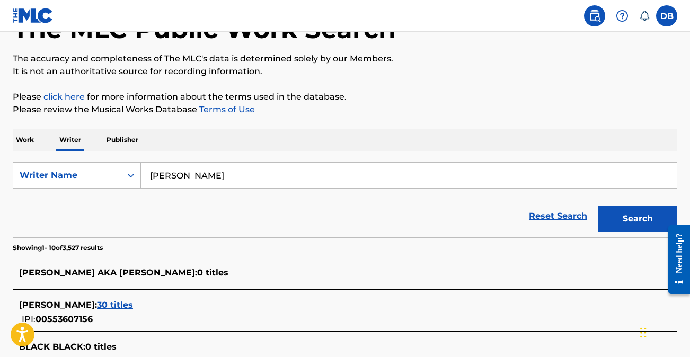
scroll to position [74, 0]
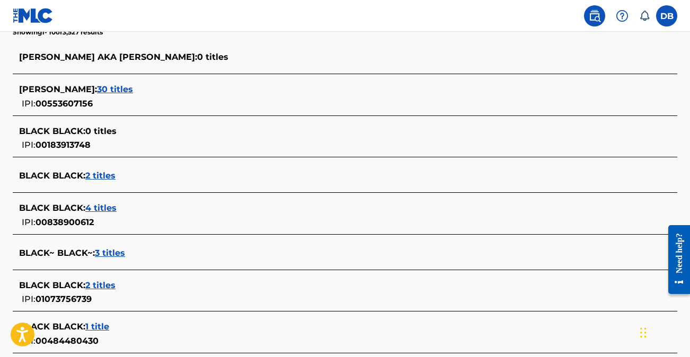
scroll to position [299, 0]
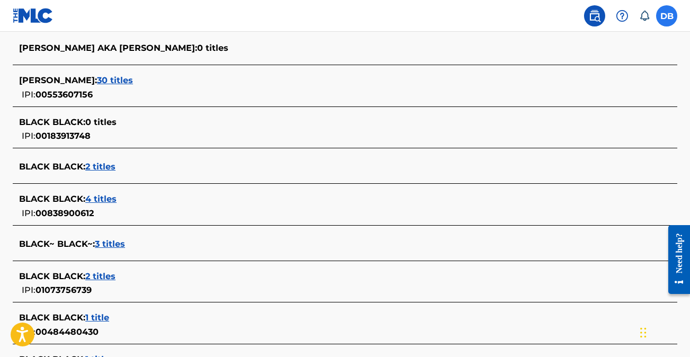
click at [660, 14] on label at bounding box center [667, 15] width 21 height 21
click at [667, 16] on input "[PERSON_NAME] [EMAIL_ADDRESS][DOMAIN_NAME] Notification Preferences Profile Log…" at bounding box center [667, 16] width 0 height 0
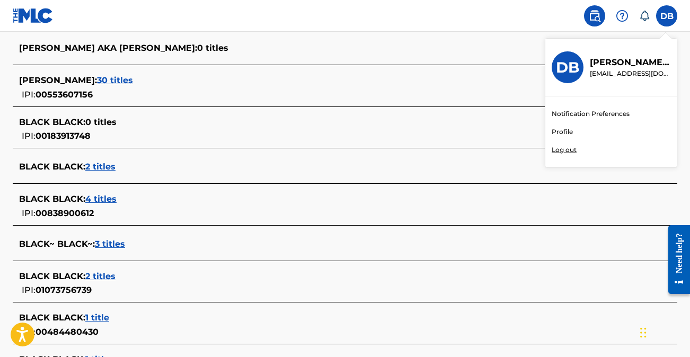
click at [604, 15] on link at bounding box center [594, 15] width 21 height 21
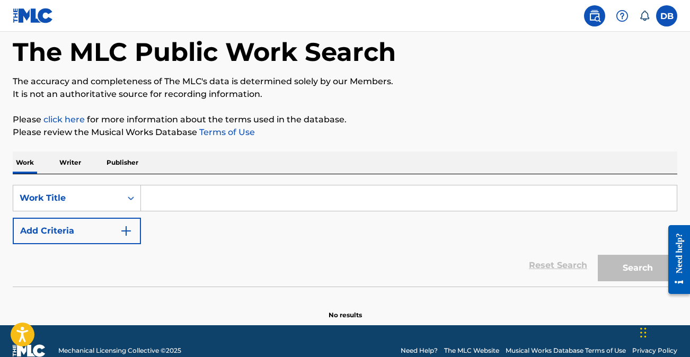
scroll to position [70, 0]
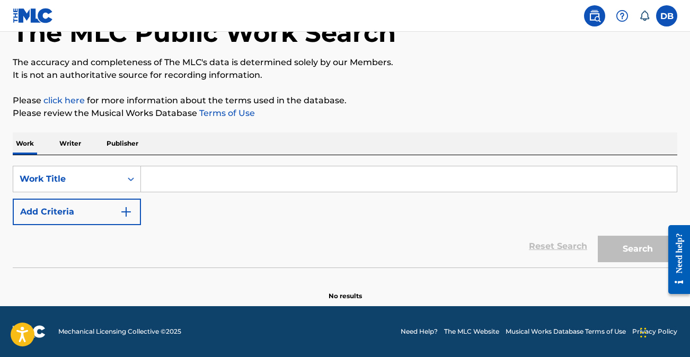
click at [189, 177] on input "Search Form" at bounding box center [409, 179] width 536 height 25
paste input "[URL][DOMAIN_NAME]"
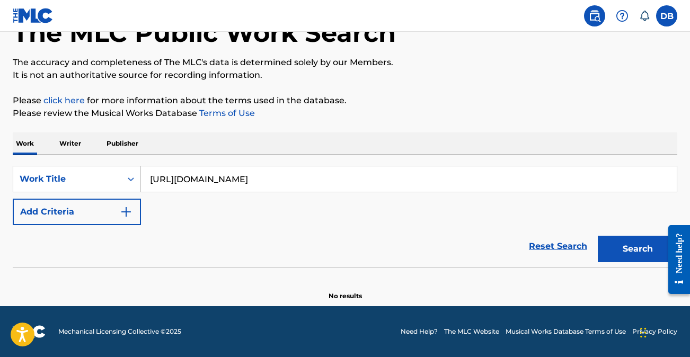
click at [377, 180] on input "[URL][DOMAIN_NAME]" at bounding box center [409, 179] width 536 height 25
type input "[URL][DOMAIN_NAME]"
click at [638, 249] on button "Search" at bounding box center [638, 249] width 80 height 27
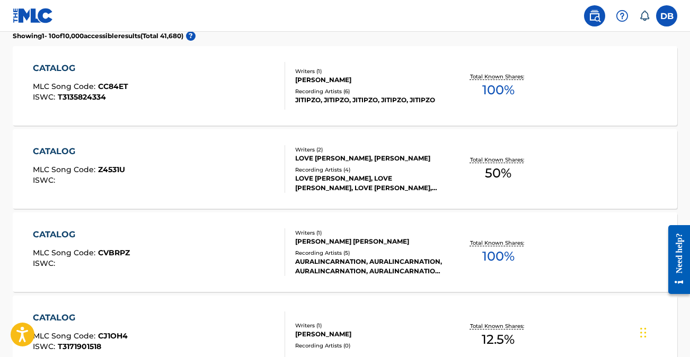
scroll to position [312, 0]
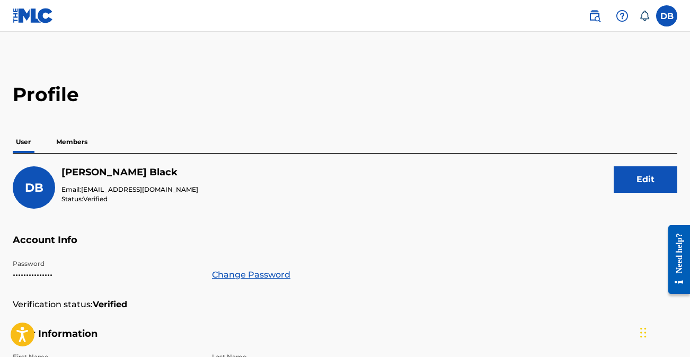
click at [77, 144] on p "Members" at bounding box center [72, 142] width 38 height 22
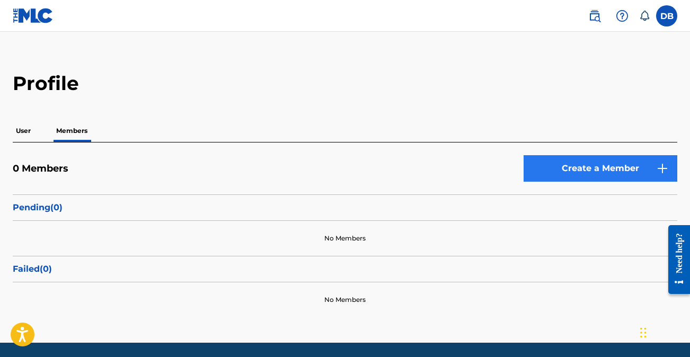
scroll to position [26, 0]
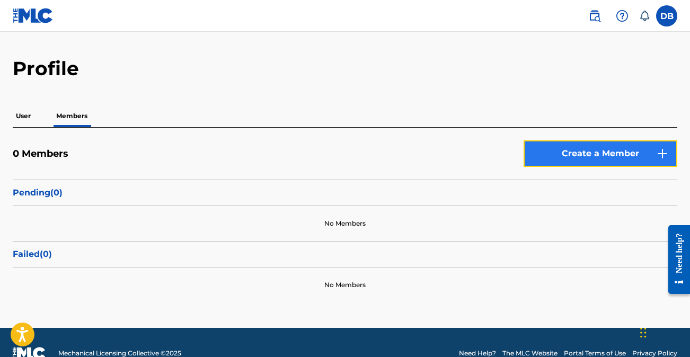
click at [619, 156] on link "Create a Member" at bounding box center [601, 154] width 154 height 27
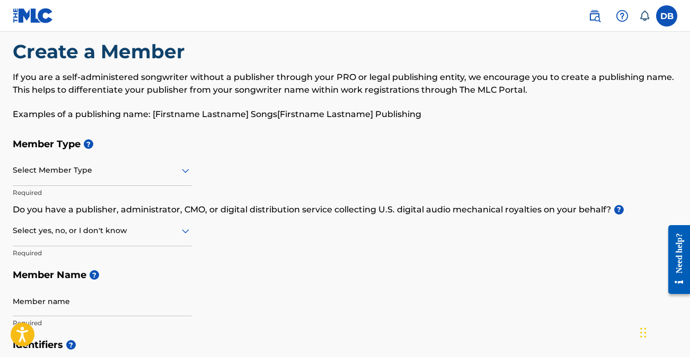
scroll to position [31, 0]
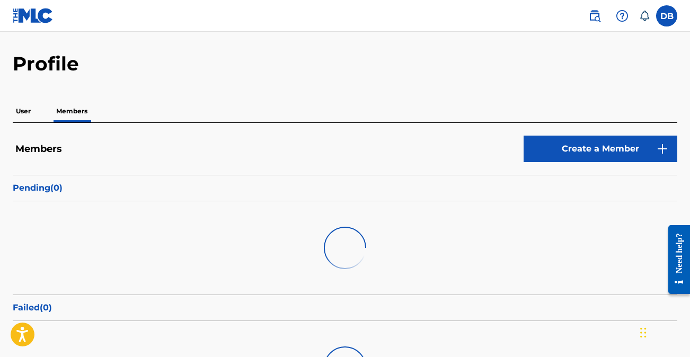
scroll to position [26, 0]
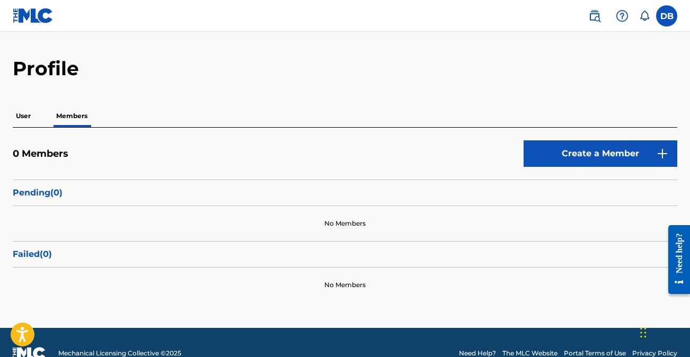
click at [25, 119] on p "User" at bounding box center [23, 116] width 21 height 22
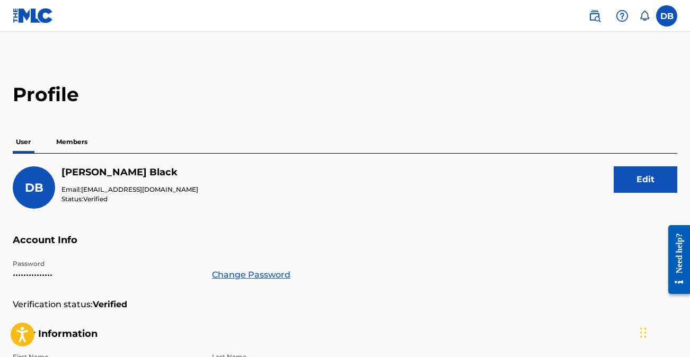
click at [38, 21] on img at bounding box center [33, 15] width 41 height 15
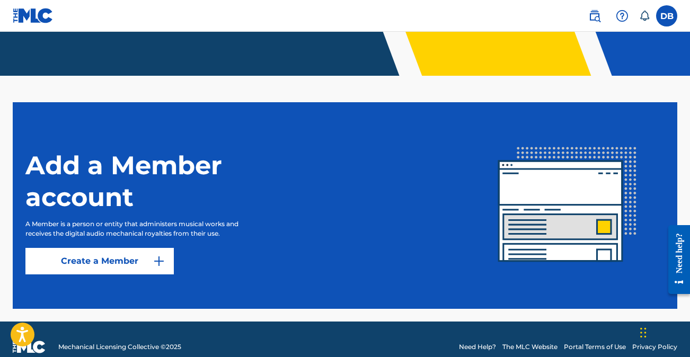
scroll to position [250, 0]
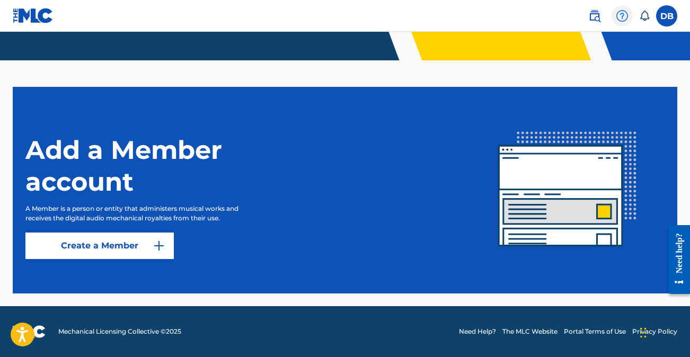
click at [622, 13] on img at bounding box center [622, 16] width 13 height 13
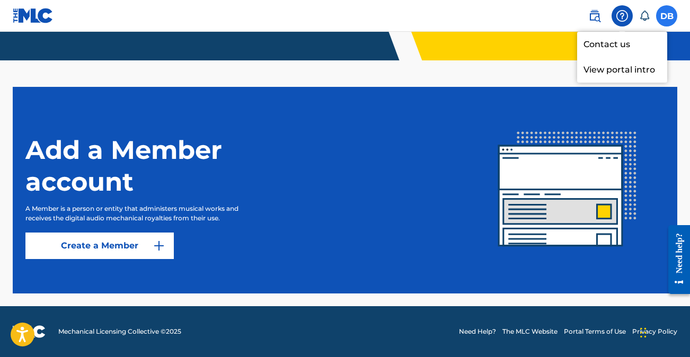
click at [670, 23] on label at bounding box center [667, 15] width 21 height 21
click at [667, 16] on input "[PERSON_NAME] [EMAIL_ADDRESS][DOMAIN_NAME] Notification Preferences Profile Log…" at bounding box center [667, 16] width 0 height 0
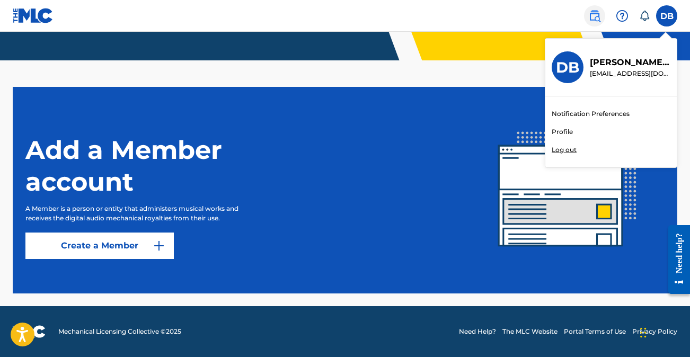
click at [588, 17] on link at bounding box center [594, 15] width 21 height 21
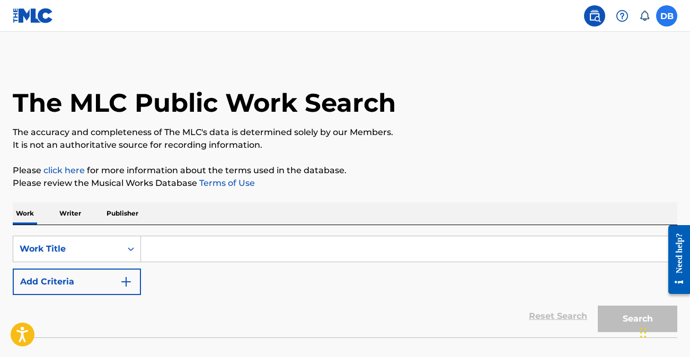
click at [668, 17] on label at bounding box center [667, 15] width 21 height 21
click at [667, 16] on input "[PERSON_NAME] [EMAIL_ADDRESS][DOMAIN_NAME] Notification Preferences Profile Log…" at bounding box center [667, 16] width 0 height 0
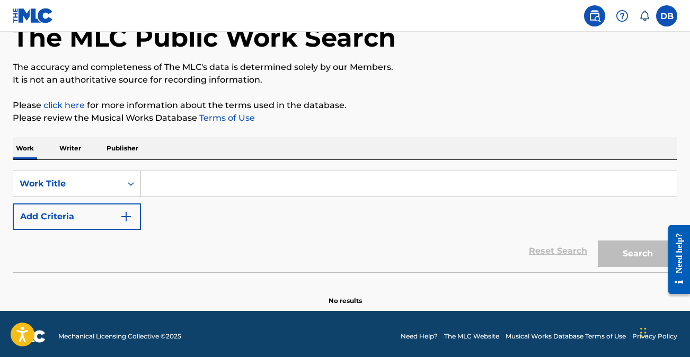
scroll to position [67, 0]
